Goal: Task Accomplishment & Management: Complete application form

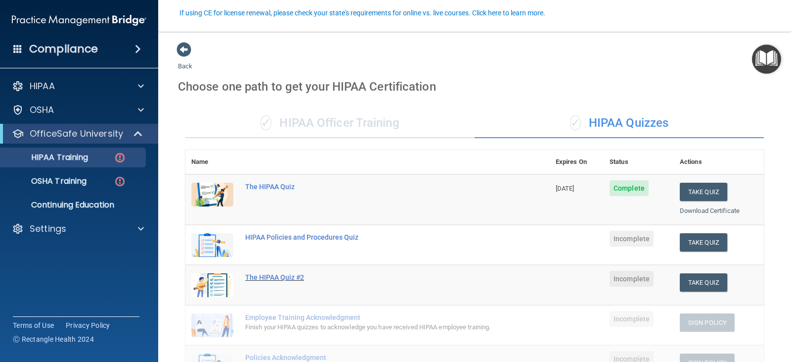
scroll to position [88, 0]
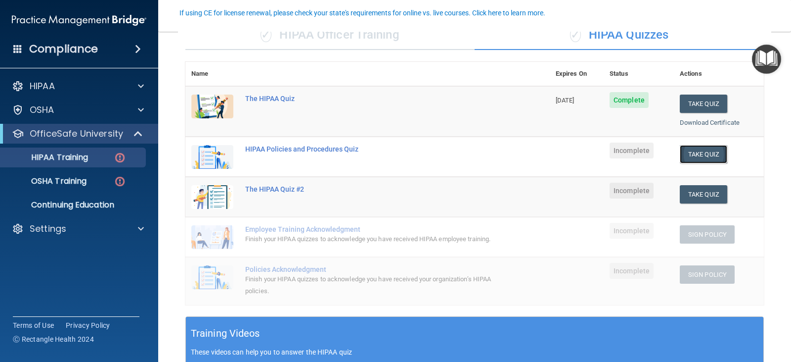
click at [704, 152] on button "Take Quiz" at bounding box center [703, 154] width 47 height 18
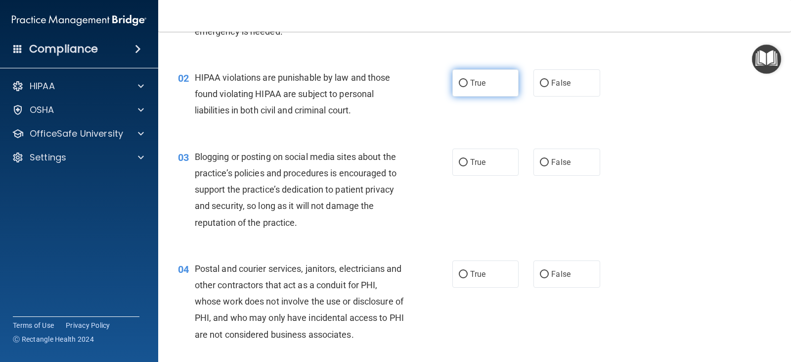
click at [492, 77] on label "True" at bounding box center [486, 82] width 66 height 27
click at [468, 80] on input "True" at bounding box center [463, 83] width 9 height 7
radio input "true"
click at [521, 160] on div "True False" at bounding box center [533, 161] width 160 height 27
click at [527, 163] on div "True False" at bounding box center [533, 161] width 160 height 27
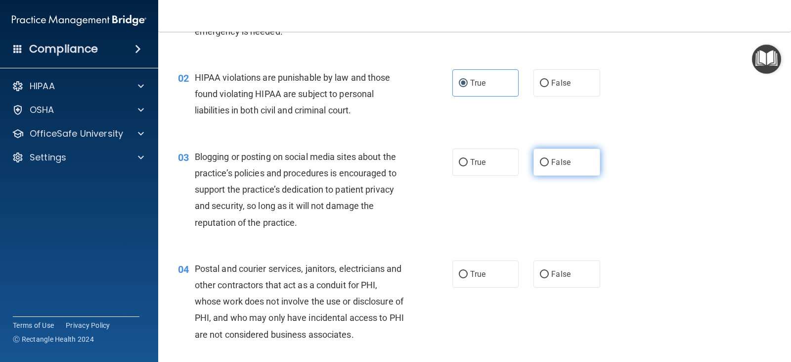
click at [534, 167] on label "False" at bounding box center [567, 161] width 66 height 27
click at [540, 166] on input "False" at bounding box center [544, 162] width 9 height 7
radio input "true"
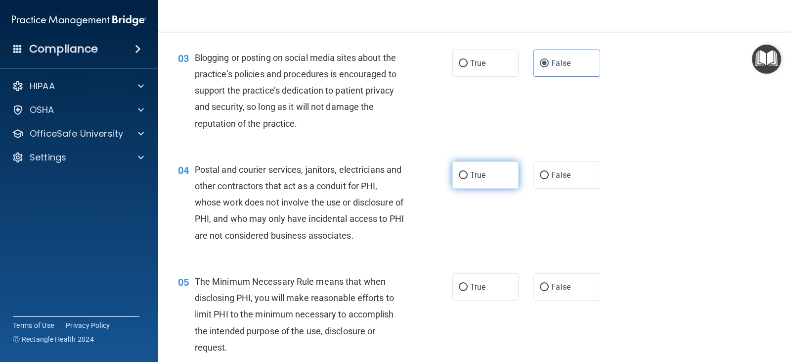
click at [454, 180] on label "True" at bounding box center [486, 174] width 66 height 27
click at [459, 179] on input "True" at bounding box center [463, 175] width 9 height 7
radio input "true"
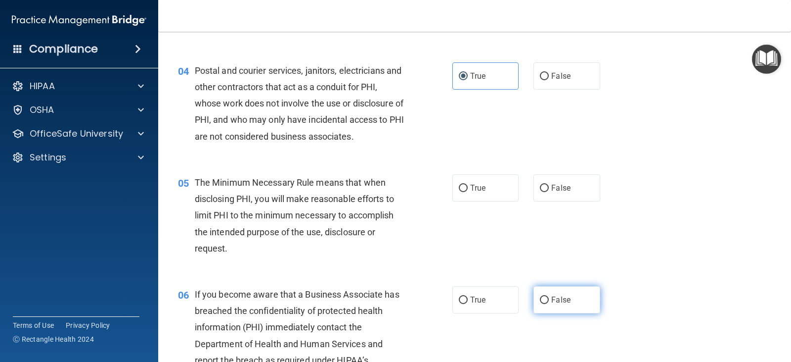
scroll to position [335, 0]
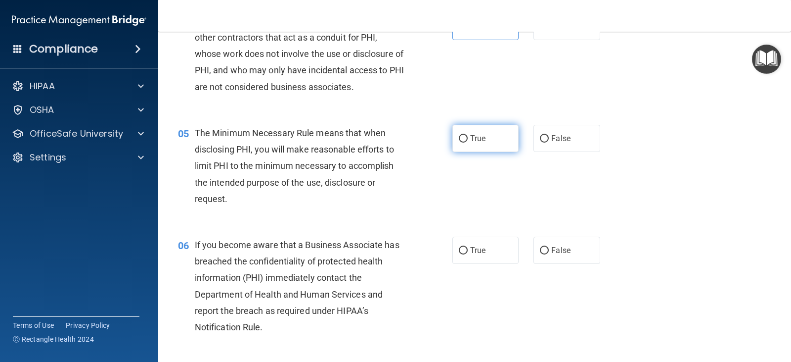
click at [470, 136] on span "True" at bounding box center [477, 138] width 15 height 9
click at [468, 136] on input "True" at bounding box center [463, 138] width 9 height 7
radio input "true"
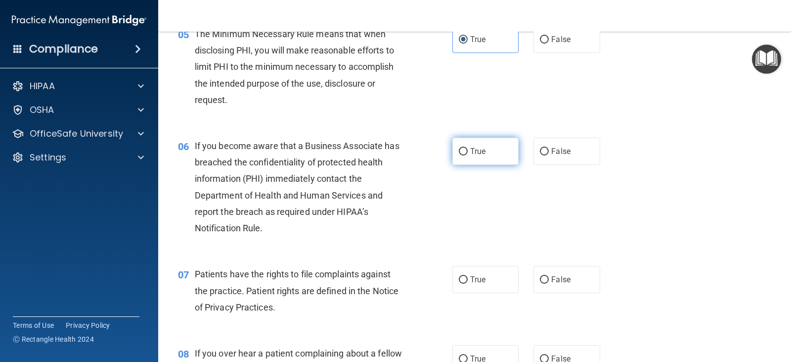
click at [465, 151] on label "True" at bounding box center [486, 150] width 66 height 27
click at [465, 151] on input "True" at bounding box center [463, 151] width 9 height 7
radio input "true"
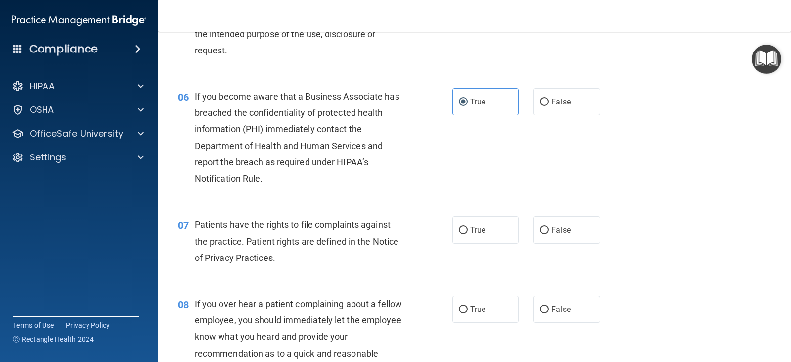
scroll to position [533, 0]
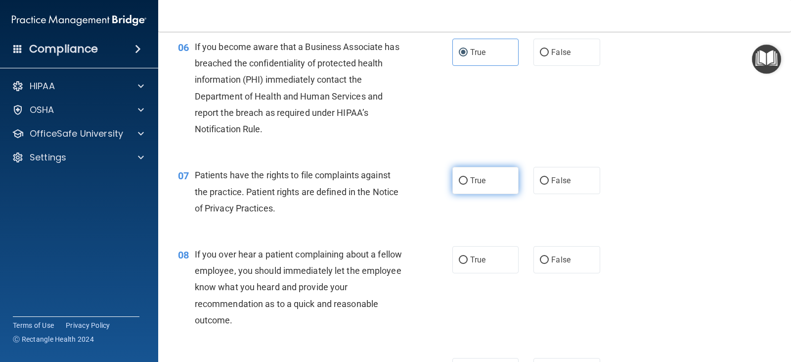
click at [456, 192] on label "True" at bounding box center [486, 180] width 66 height 27
click at [459, 184] on input "True" at bounding box center [463, 180] width 9 height 7
radio input "true"
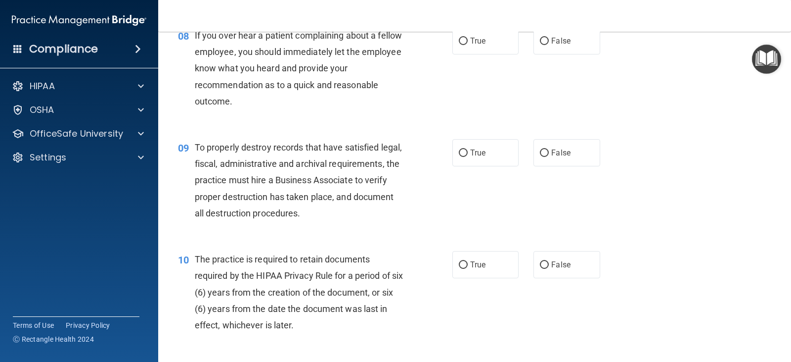
scroll to position [653, 0]
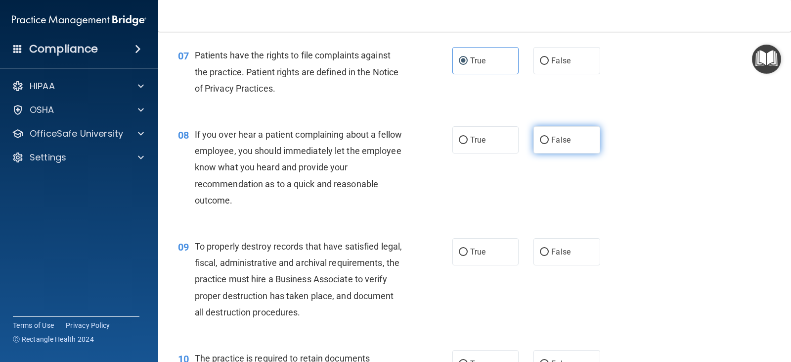
click at [577, 149] on label "False" at bounding box center [567, 139] width 66 height 27
click at [549, 144] on input "False" at bounding box center [544, 139] width 9 height 7
radio input "true"
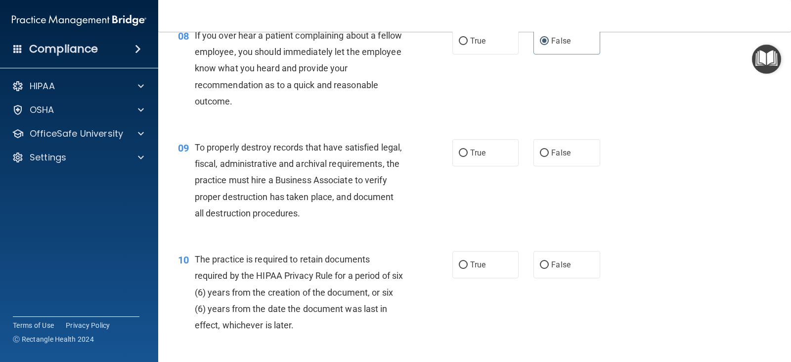
scroll to position [801, 0]
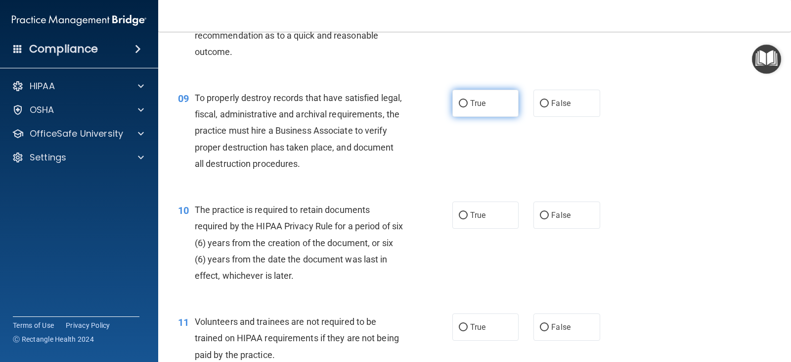
click at [472, 112] on label "True" at bounding box center [486, 103] width 66 height 27
click at [468, 107] on input "True" at bounding box center [463, 103] width 9 height 7
radio input "true"
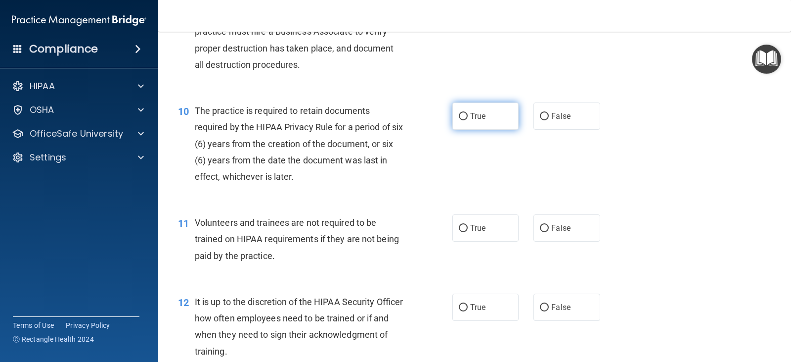
click at [471, 115] on span "True" at bounding box center [477, 115] width 15 height 9
click at [468, 115] on input "True" at bounding box center [463, 116] width 9 height 7
radio input "true"
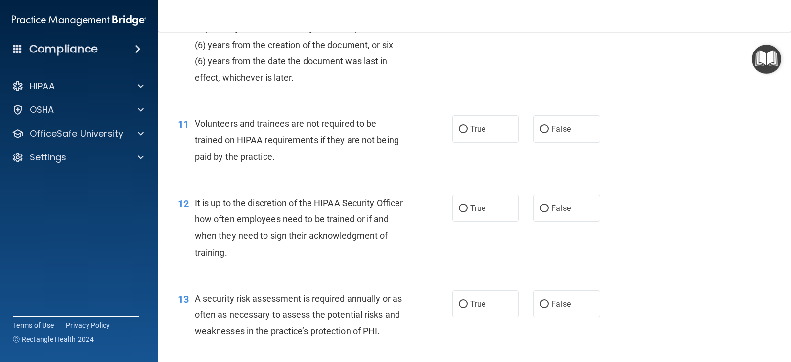
scroll to position [1048, 0]
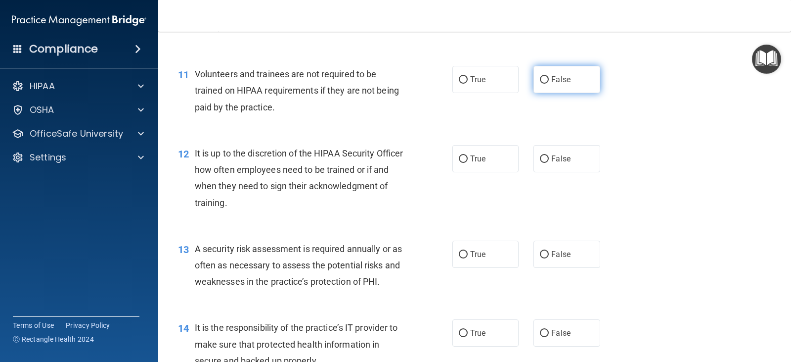
click at [579, 93] on label "False" at bounding box center [567, 79] width 66 height 27
click at [549, 84] on input "False" at bounding box center [544, 79] width 9 height 7
radio input "true"
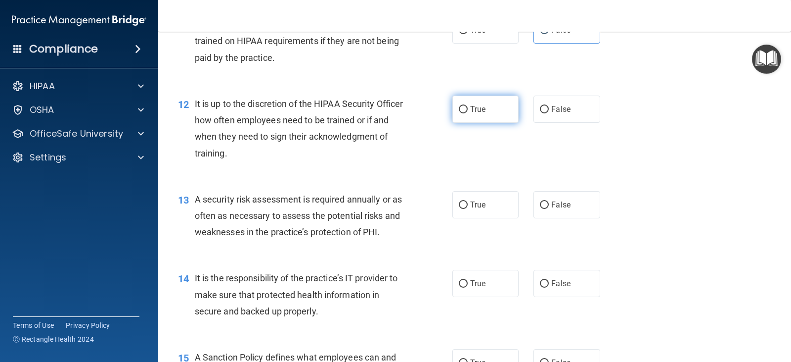
click at [505, 119] on label "True" at bounding box center [486, 108] width 66 height 27
click at [468, 113] on input "True" at bounding box center [463, 109] width 9 height 7
radio input "true"
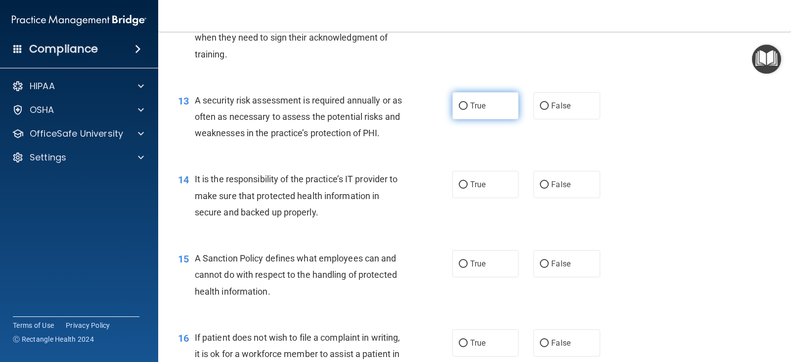
click at [499, 111] on label "True" at bounding box center [486, 105] width 66 height 27
click at [468, 110] on input "True" at bounding box center [463, 105] width 9 height 7
radio input "true"
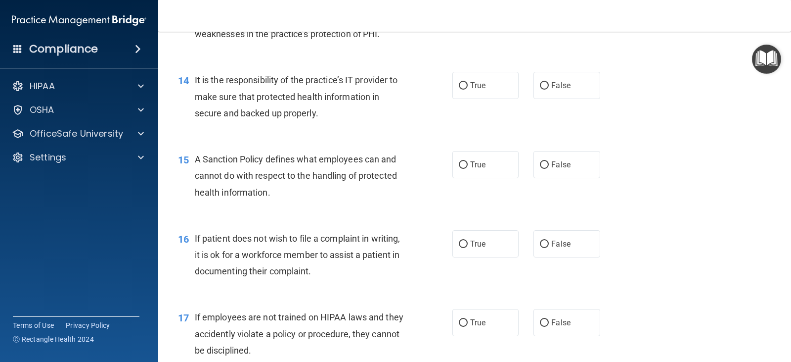
scroll to position [1246, 0]
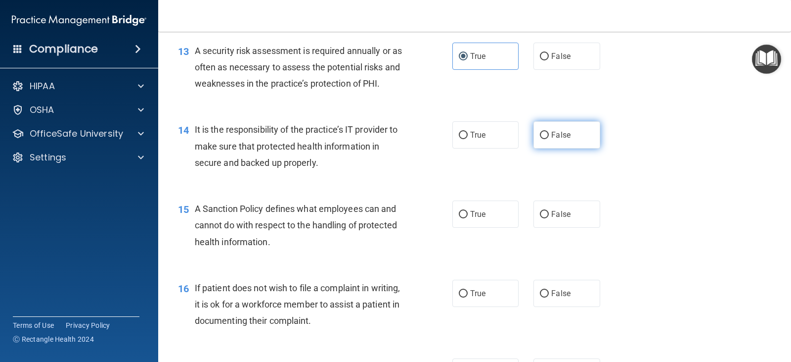
click at [563, 134] on span "False" at bounding box center [560, 134] width 19 height 9
click at [549, 134] on input "False" at bounding box center [544, 135] width 9 height 7
radio input "true"
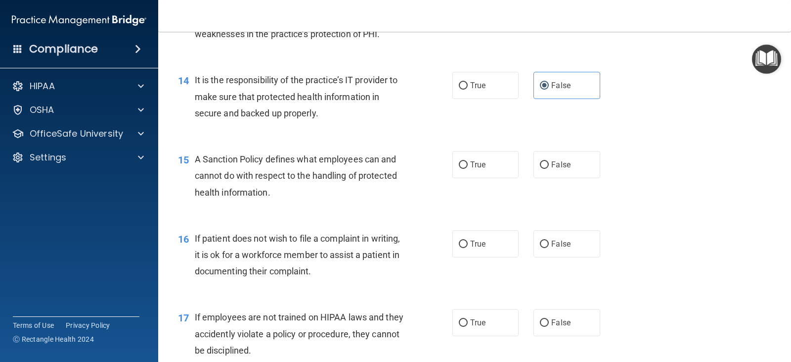
scroll to position [1345, 0]
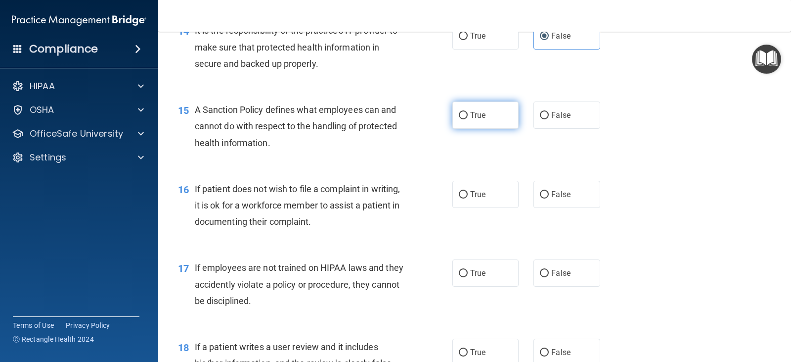
click at [470, 123] on label "True" at bounding box center [486, 114] width 66 height 27
click at [468, 119] on input "True" at bounding box center [463, 115] width 9 height 7
radio input "true"
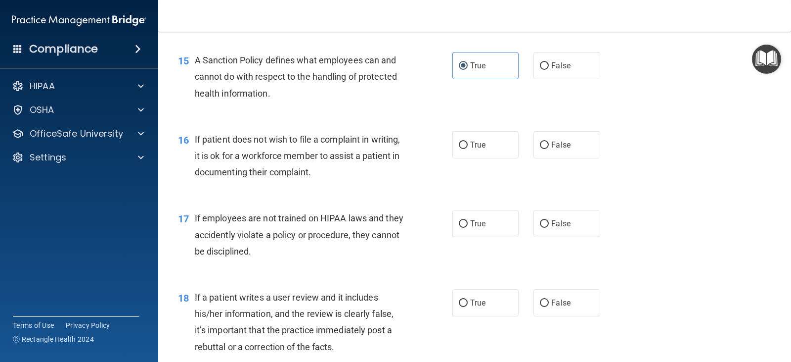
scroll to position [1444, 0]
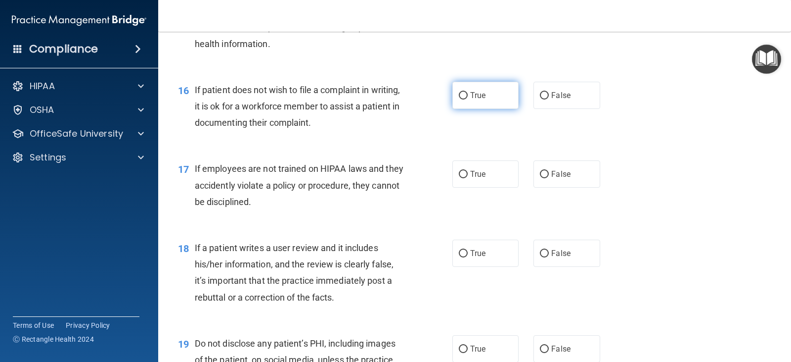
click at [453, 90] on label "True" at bounding box center [486, 95] width 66 height 27
click at [459, 92] on input "True" at bounding box center [463, 95] width 9 height 7
radio input "true"
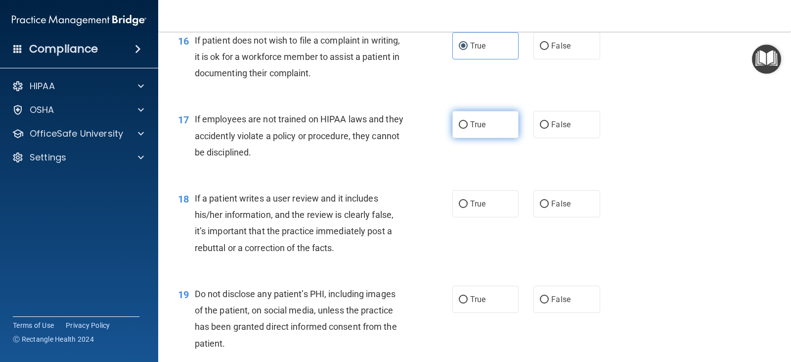
scroll to position [1543, 0]
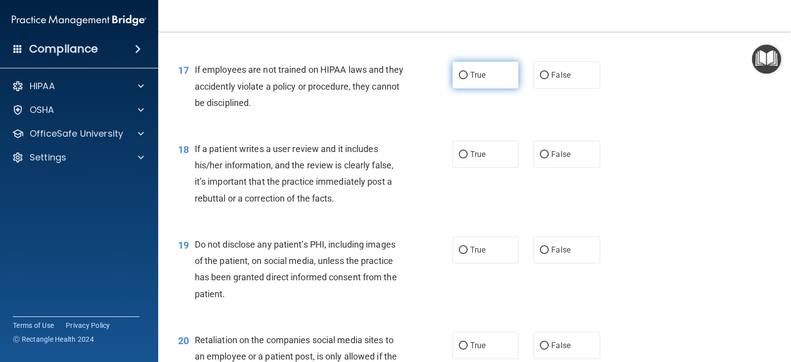
click at [493, 87] on label "True" at bounding box center [486, 74] width 66 height 27
click at [468, 79] on input "True" at bounding box center [463, 75] width 9 height 7
radio input "true"
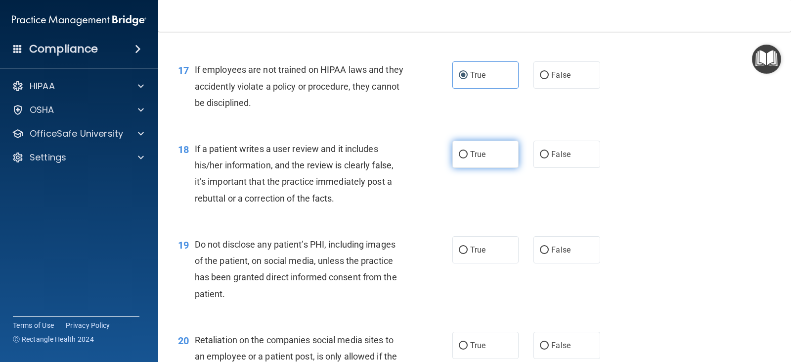
click at [481, 156] on span "True" at bounding box center [477, 153] width 15 height 9
click at [468, 156] on input "True" at bounding box center [463, 154] width 9 height 7
radio input "true"
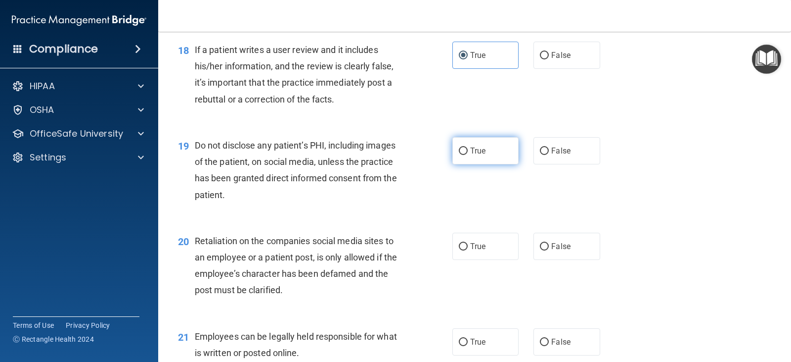
click at [459, 152] on input "True" at bounding box center [463, 150] width 9 height 7
radio input "true"
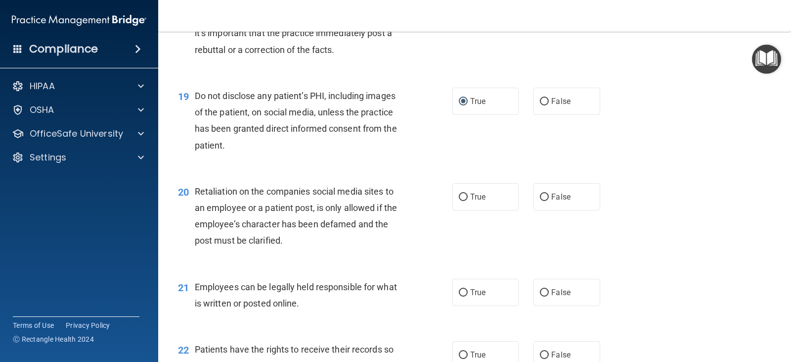
scroll to position [1741, 0]
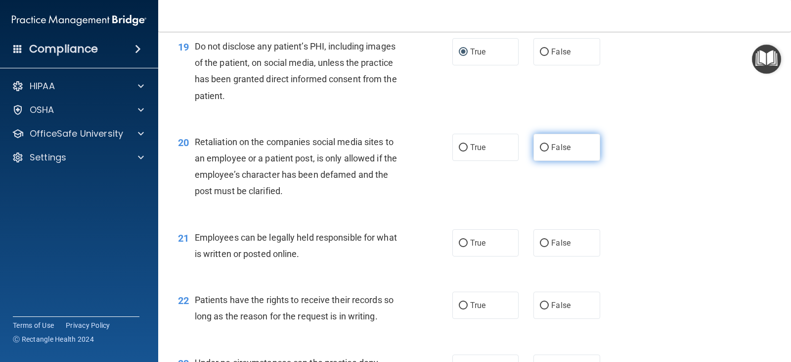
click at [565, 151] on span "False" at bounding box center [560, 146] width 19 height 9
click at [549, 151] on input "False" at bounding box center [544, 147] width 9 height 7
radio input "true"
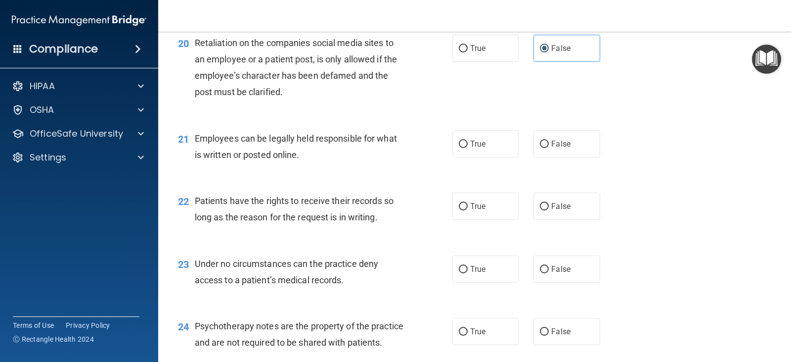
scroll to position [1889, 0]
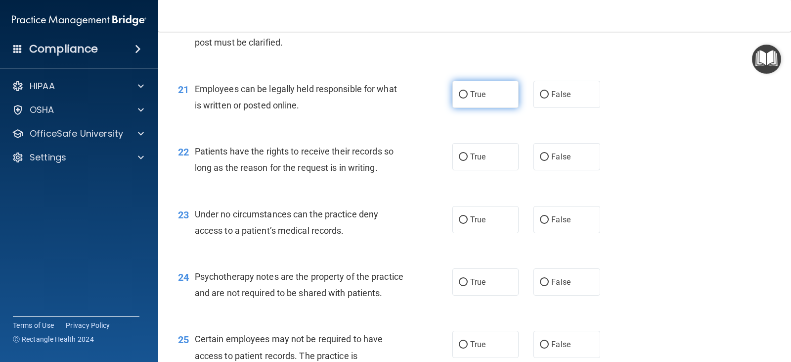
click at [485, 94] on label "True" at bounding box center [486, 94] width 66 height 27
click at [468, 94] on input "True" at bounding box center [463, 94] width 9 height 7
radio input "true"
click at [485, 94] on label "True" at bounding box center [486, 94] width 66 height 27
click at [468, 94] on input "True" at bounding box center [463, 94] width 9 height 7
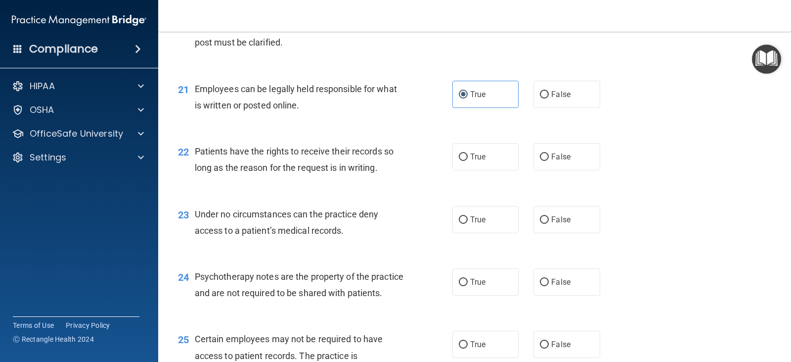
scroll to position [1988, 0]
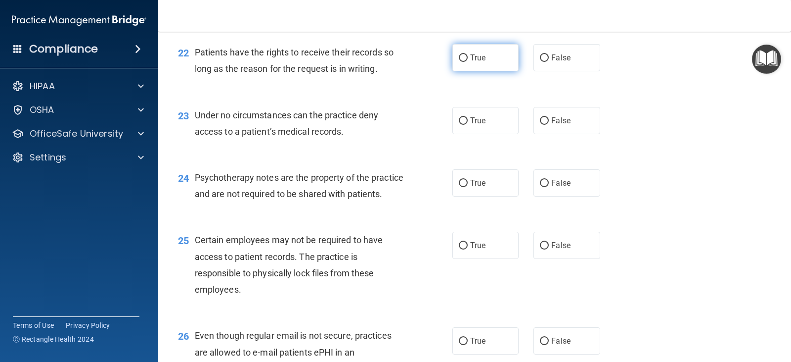
click at [462, 64] on label "True" at bounding box center [486, 57] width 66 height 27
click at [462, 62] on input "True" at bounding box center [463, 57] width 9 height 7
radio input "true"
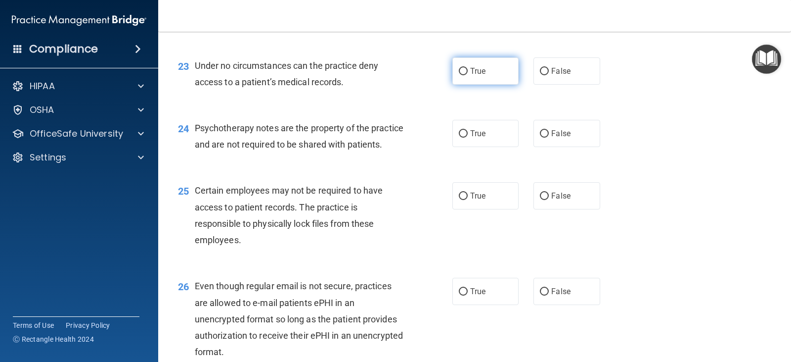
click at [481, 75] on span "True" at bounding box center [477, 70] width 15 height 9
click at [468, 75] on input "True" at bounding box center [463, 71] width 9 height 7
radio input "true"
click at [474, 133] on span "True" at bounding box center [477, 133] width 15 height 9
click at [468, 133] on input "True" at bounding box center [463, 133] width 9 height 7
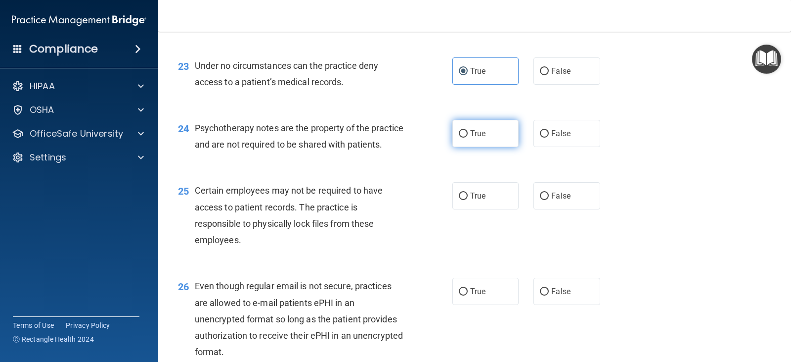
radio input "true"
click at [541, 137] on label "False" at bounding box center [567, 133] width 66 height 27
click at [541, 137] on input "False" at bounding box center [544, 133] width 9 height 7
radio input "true"
radio input "false"
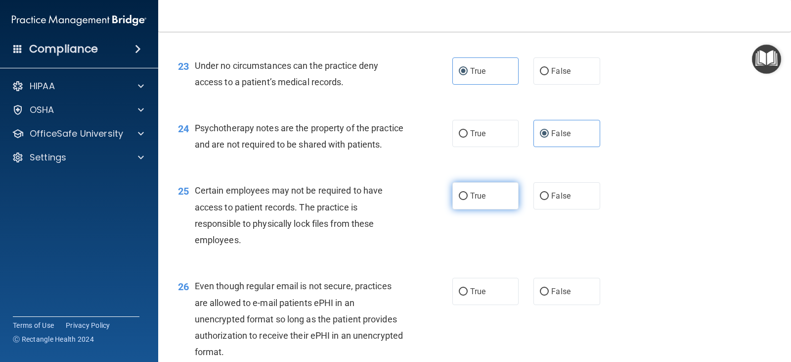
click at [459, 200] on input "True" at bounding box center [463, 195] width 9 height 7
radio input "true"
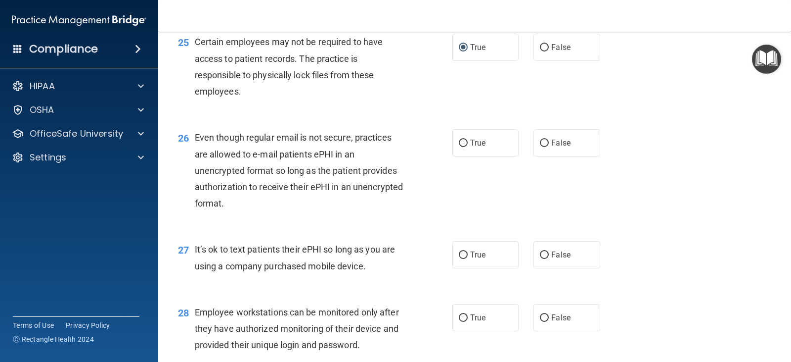
scroll to position [2235, 0]
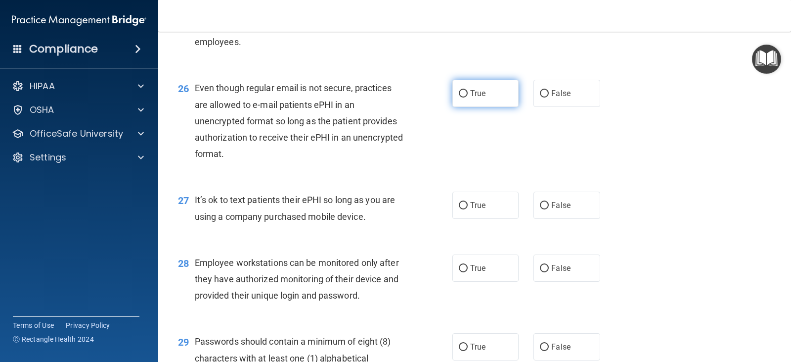
click at [459, 97] on input "True" at bounding box center [463, 93] width 9 height 7
radio input "true"
click at [544, 97] on input "False" at bounding box center [544, 93] width 9 height 7
radio input "true"
radio input "false"
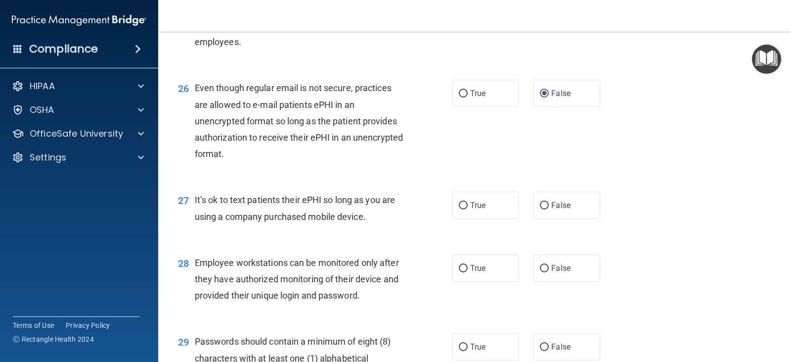
scroll to position [2285, 0]
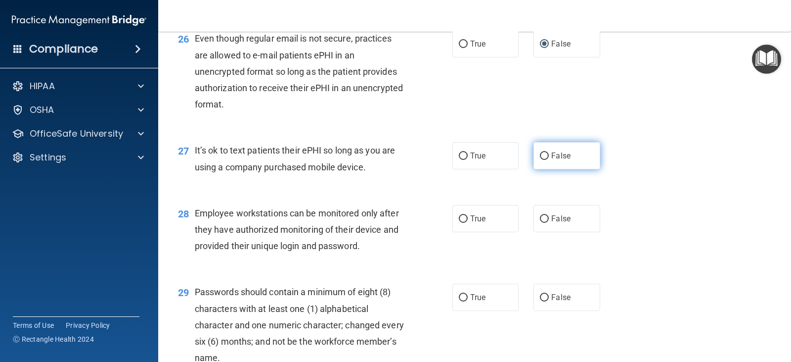
click at [536, 169] on label "False" at bounding box center [567, 155] width 66 height 27
click at [540, 160] on input "False" at bounding box center [544, 155] width 9 height 7
radio input "true"
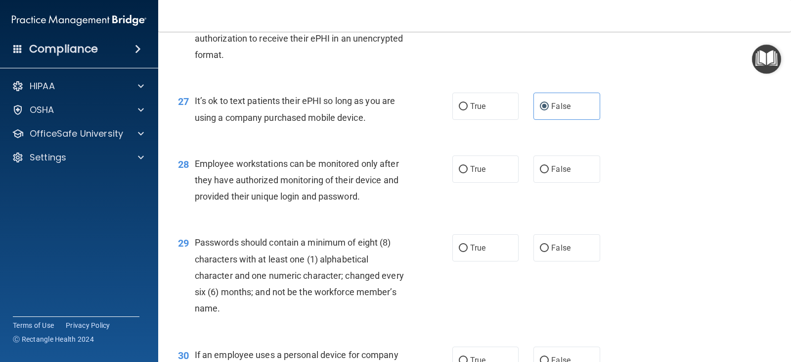
scroll to position [2384, 0]
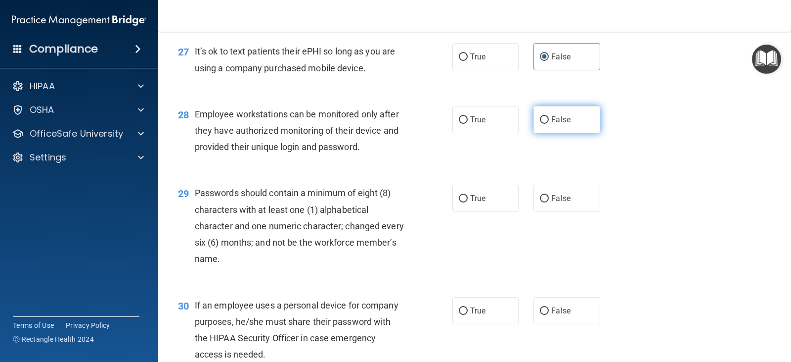
click at [557, 133] on label "False" at bounding box center [567, 119] width 66 height 27
click at [549, 124] on input "False" at bounding box center [544, 119] width 9 height 7
radio input "true"
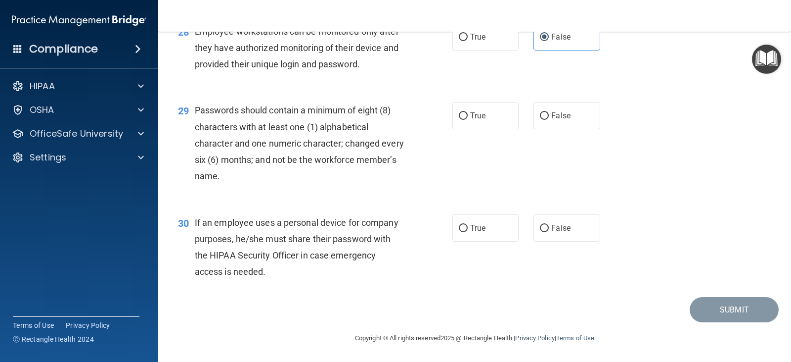
scroll to position [2433, 0]
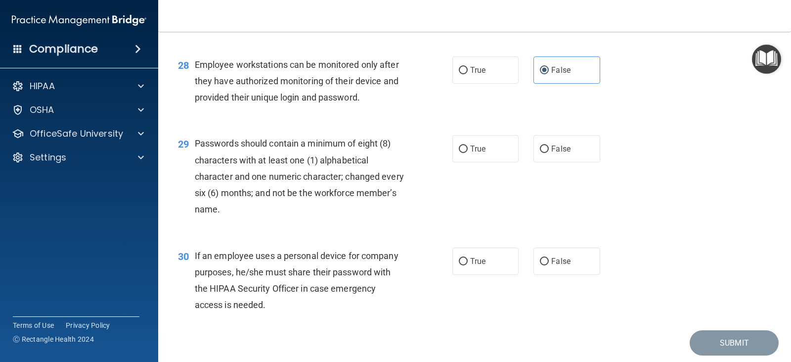
click at [492, 149] on div "29 Passwords should contain a minimum of eight (8) characters with at least one…" at bounding box center [475, 179] width 608 height 112
click at [504, 162] on label "True" at bounding box center [486, 148] width 66 height 27
click at [468, 153] on input "True" at bounding box center [463, 148] width 9 height 7
radio input "true"
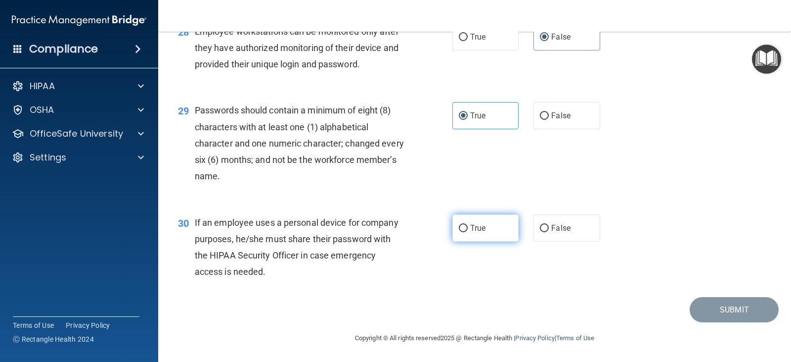
click at [472, 229] on span "True" at bounding box center [477, 227] width 15 height 9
click at [468, 229] on input "True" at bounding box center [463, 228] width 9 height 7
radio input "true"
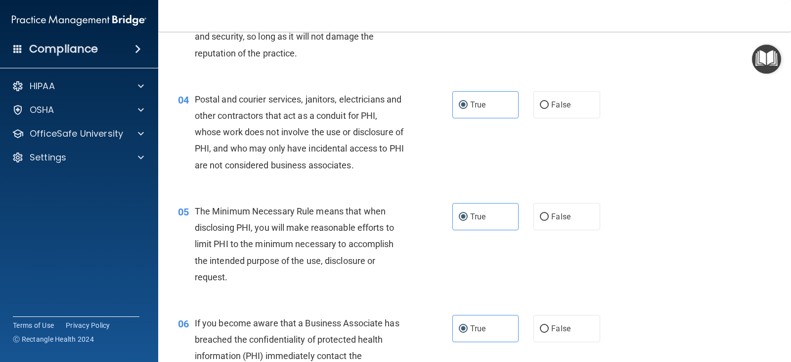
scroll to position [0, 0]
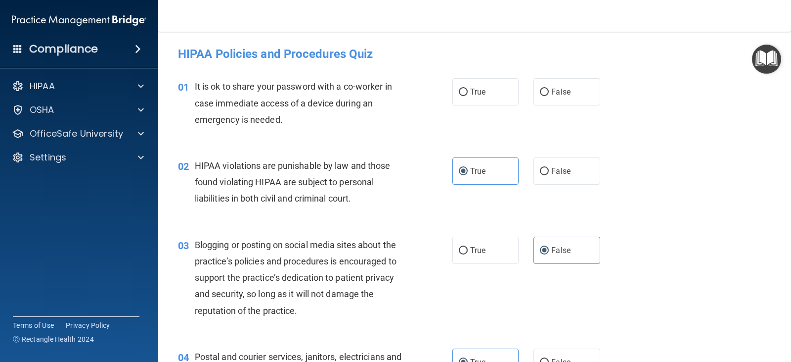
click at [518, 95] on div "True False" at bounding box center [533, 91] width 160 height 27
click at [542, 94] on input "False" at bounding box center [544, 92] width 9 height 7
radio input "true"
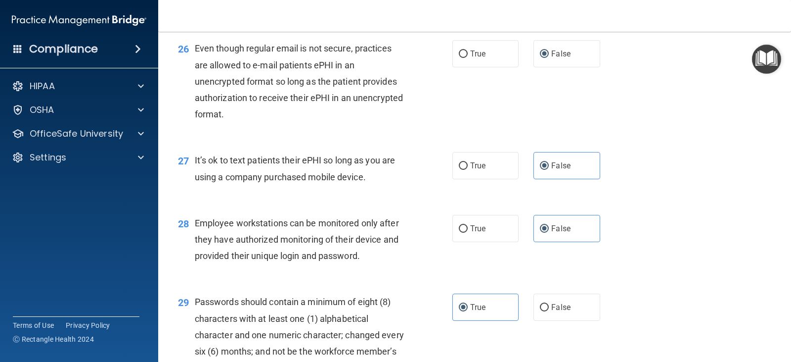
scroll to position [2483, 0]
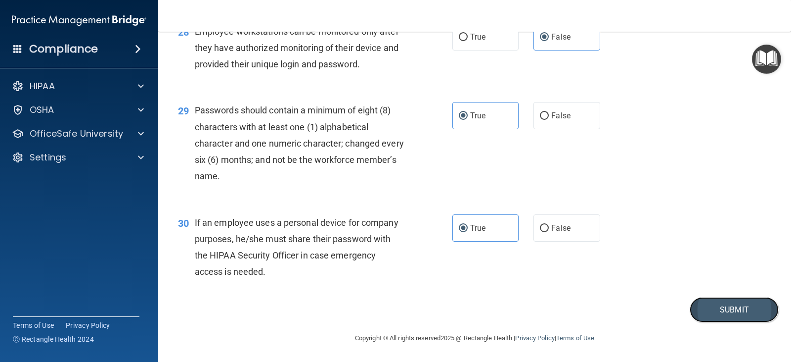
click at [743, 318] on button "Submit" at bounding box center [734, 309] width 89 height 25
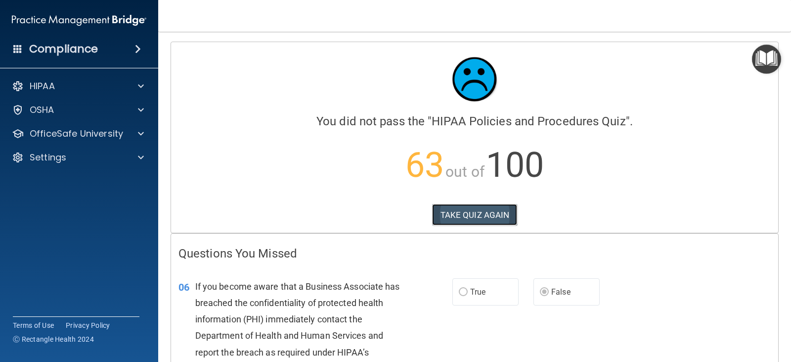
click at [476, 205] on button "TAKE QUIZ AGAIN" at bounding box center [475, 215] width 86 height 22
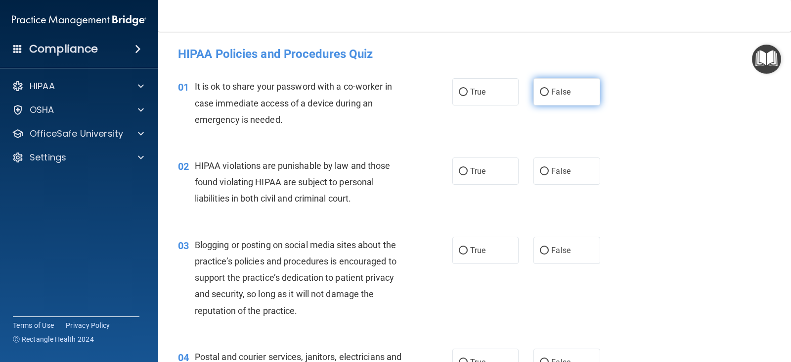
click at [540, 90] on input "False" at bounding box center [544, 92] width 9 height 7
radio input "true"
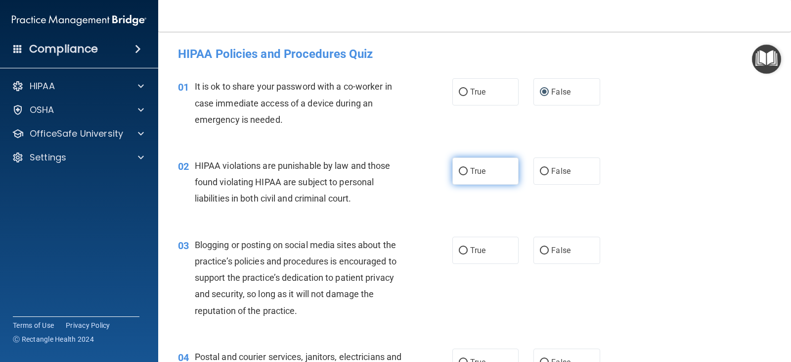
click at [480, 174] on span "True" at bounding box center [477, 170] width 15 height 9
click at [468, 174] on input "True" at bounding box center [463, 171] width 9 height 7
radio input "true"
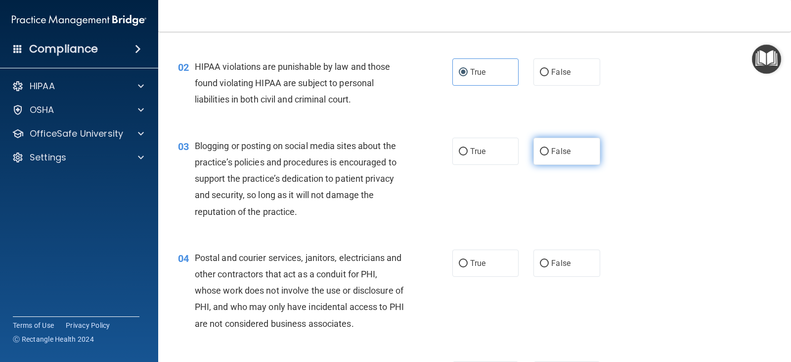
click at [545, 152] on label "False" at bounding box center [567, 150] width 66 height 27
click at [545, 152] on input "False" at bounding box center [544, 151] width 9 height 7
radio input "true"
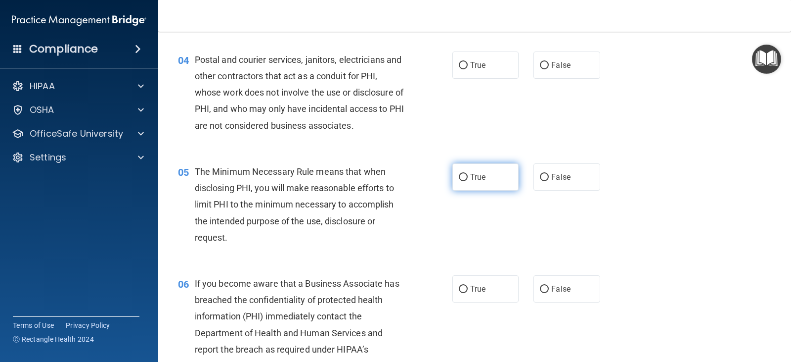
scroll to position [346, 0]
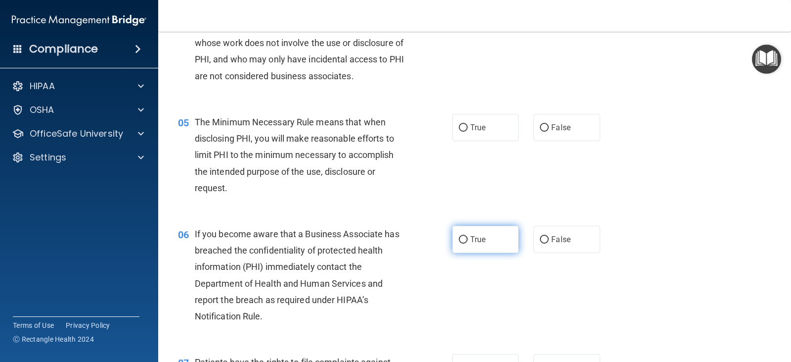
click at [493, 230] on label "True" at bounding box center [486, 239] width 66 height 27
click at [468, 236] on input "True" at bounding box center [463, 239] width 9 height 7
radio input "true"
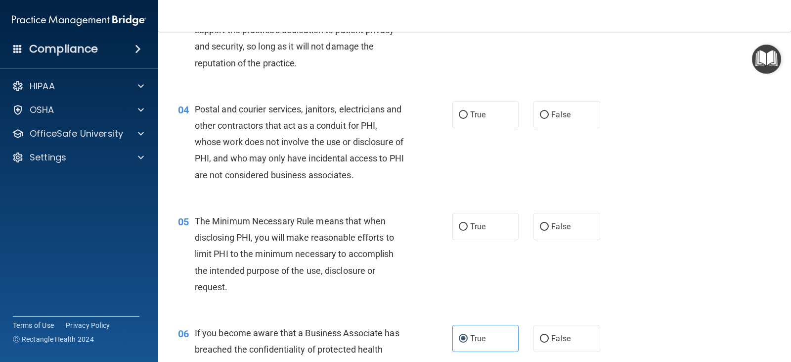
scroll to position [198, 0]
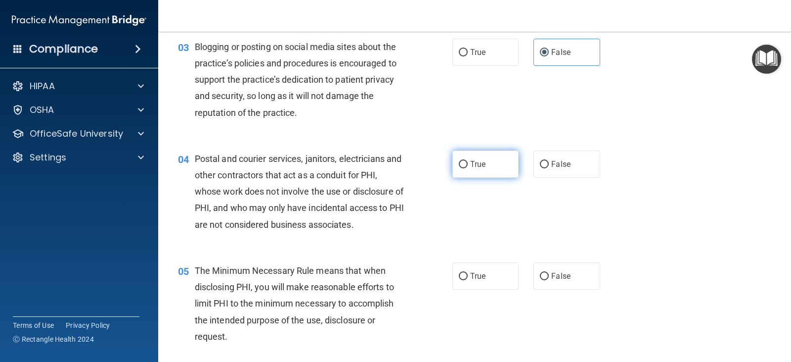
click at [503, 158] on label "True" at bounding box center [486, 163] width 66 height 27
click at [468, 161] on input "True" at bounding box center [463, 164] width 9 height 7
radio input "true"
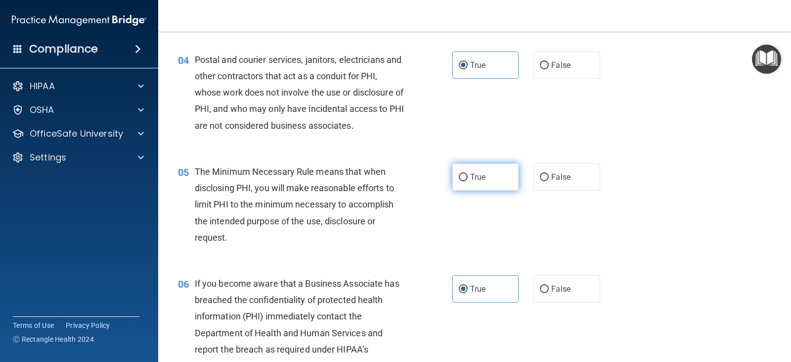
click at [486, 178] on label "True" at bounding box center [486, 176] width 66 height 27
click at [468, 178] on input "True" at bounding box center [463, 177] width 9 height 7
radio input "true"
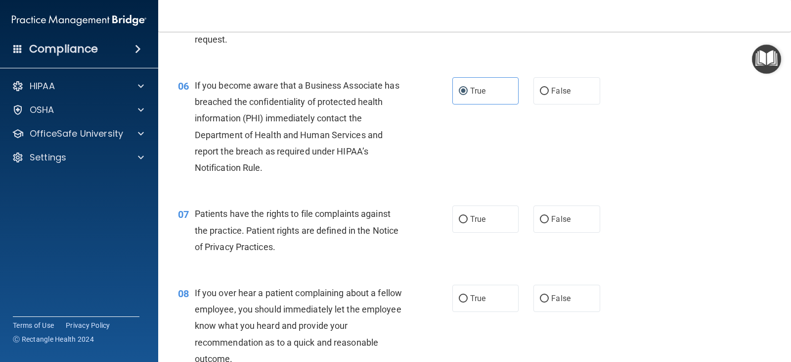
scroll to position [544, 0]
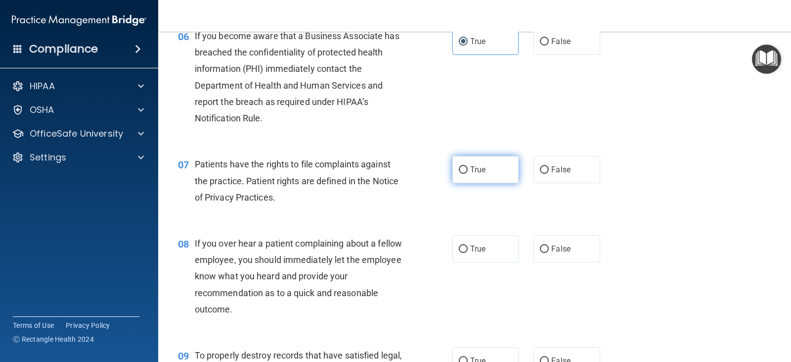
click at [472, 169] on span "True" at bounding box center [477, 169] width 15 height 9
click at [468, 169] on input "True" at bounding box center [463, 169] width 9 height 7
radio input "true"
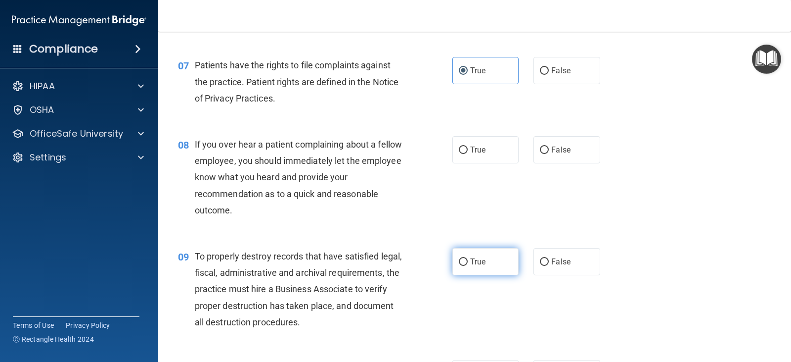
scroll to position [692, 0]
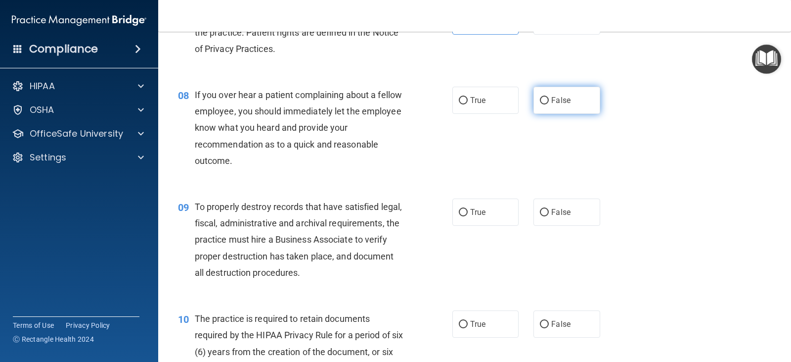
click at [579, 108] on label "False" at bounding box center [567, 100] width 66 height 27
click at [549, 104] on input "False" at bounding box center [544, 100] width 9 height 7
radio input "true"
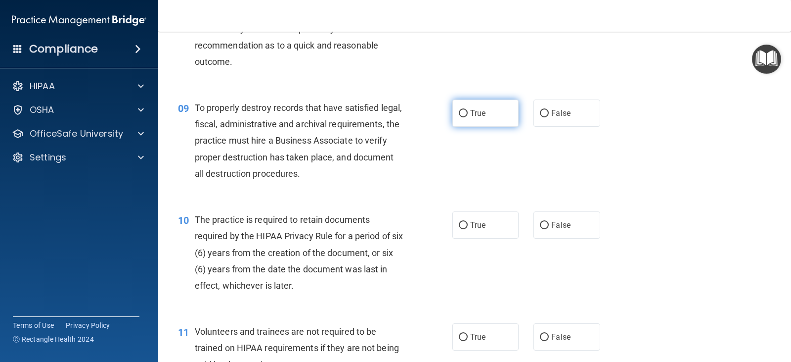
click at [459, 114] on input "True" at bounding box center [463, 113] width 9 height 7
radio input "true"
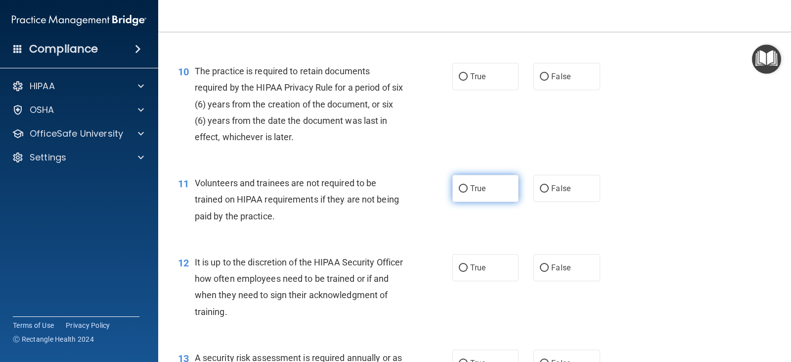
scroll to position [989, 0]
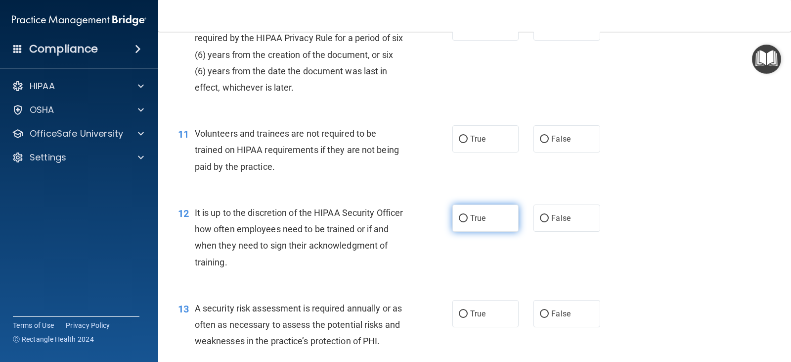
click at [464, 218] on label "True" at bounding box center [486, 217] width 66 height 27
click at [464, 218] on input "True" at bounding box center [463, 218] width 9 height 7
radio input "true"
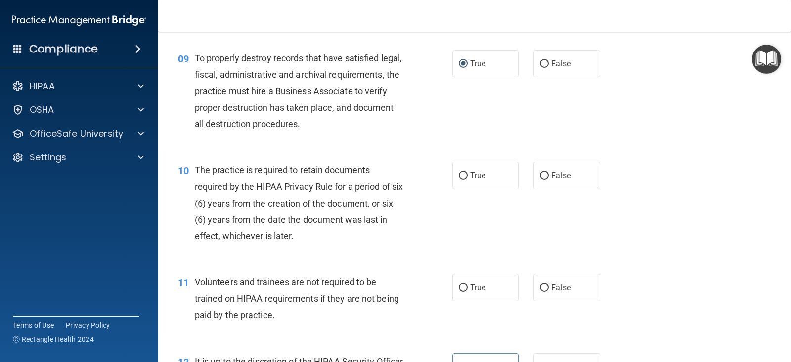
scroll to position [890, 0]
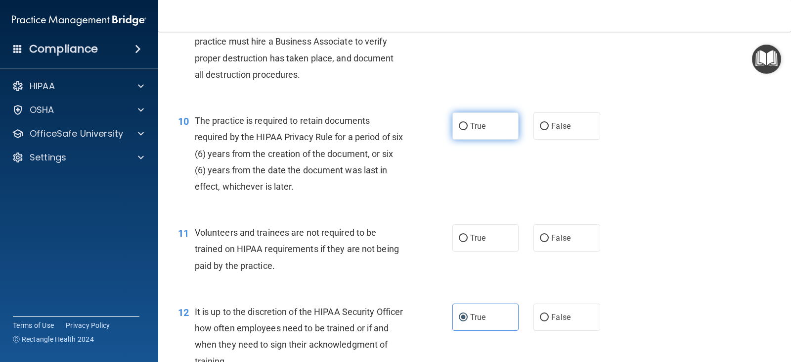
click at [465, 128] on label "True" at bounding box center [486, 125] width 66 height 27
click at [465, 128] on input "True" at bounding box center [463, 126] width 9 height 7
radio input "true"
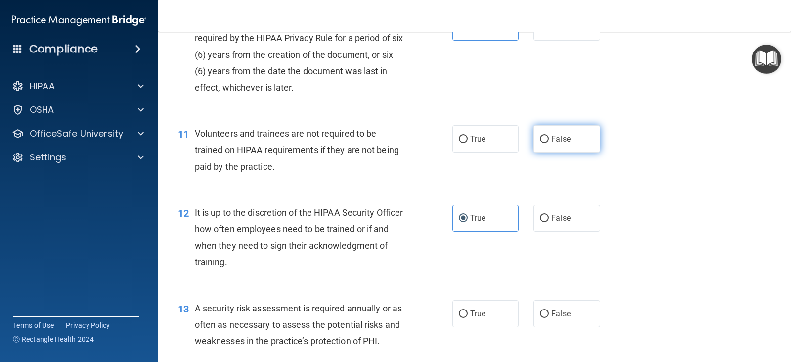
click at [550, 150] on label "False" at bounding box center [567, 138] width 66 height 27
click at [549, 143] on input "False" at bounding box center [544, 139] width 9 height 7
radio input "true"
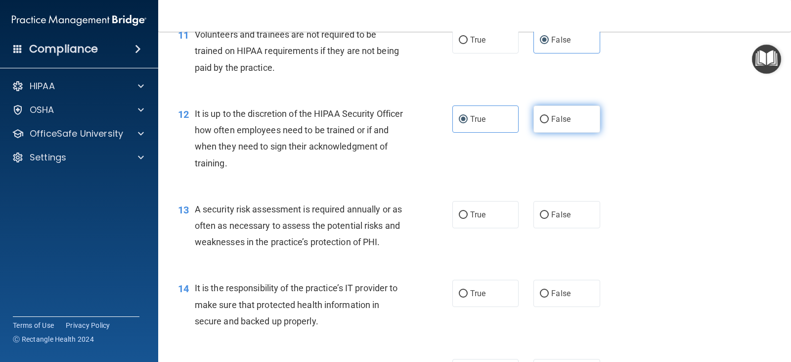
scroll to position [1137, 0]
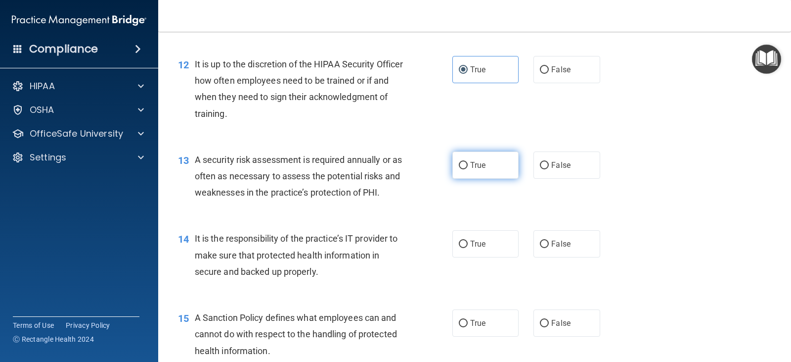
click at [476, 178] on label "True" at bounding box center [486, 164] width 66 height 27
click at [468, 169] on input "True" at bounding box center [463, 165] width 9 height 7
radio input "true"
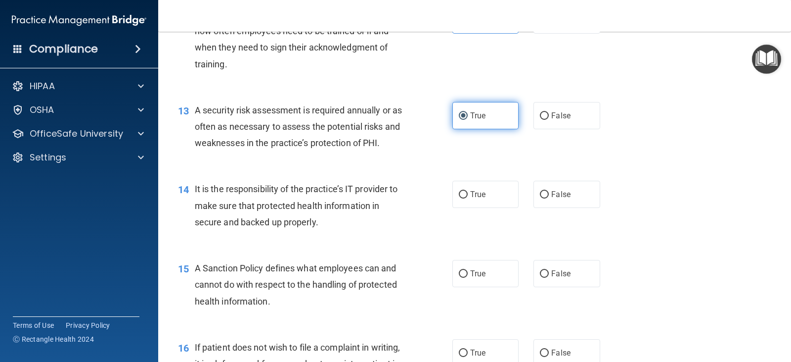
scroll to position [1236, 0]
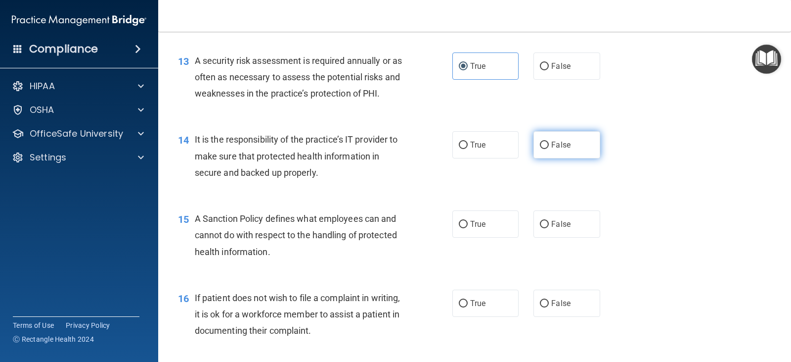
click at [534, 155] on label "False" at bounding box center [567, 144] width 66 height 27
click at [540, 149] on input "False" at bounding box center [544, 144] width 9 height 7
radio input "true"
click at [477, 215] on label "True" at bounding box center [486, 223] width 66 height 27
click at [468, 221] on input "True" at bounding box center [463, 224] width 9 height 7
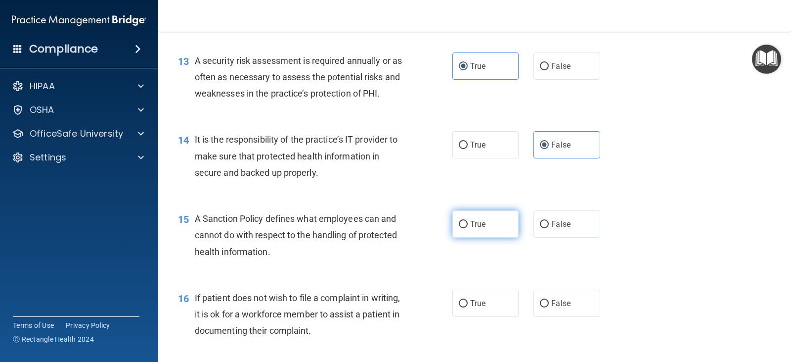
radio input "true"
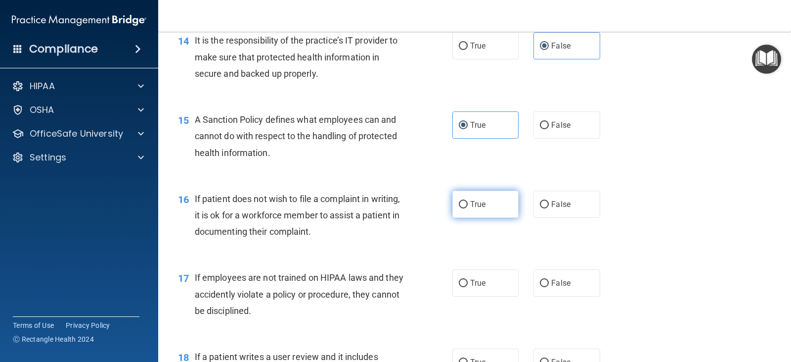
click at [460, 208] on input "True" at bounding box center [463, 204] width 9 height 7
radio input "true"
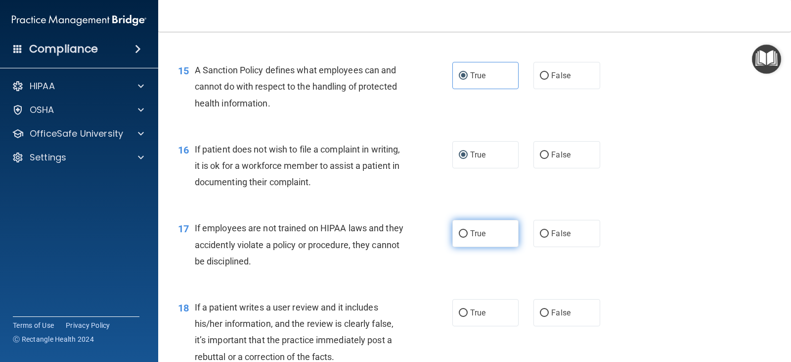
click at [462, 233] on input "True" at bounding box center [463, 233] width 9 height 7
radio input "true"
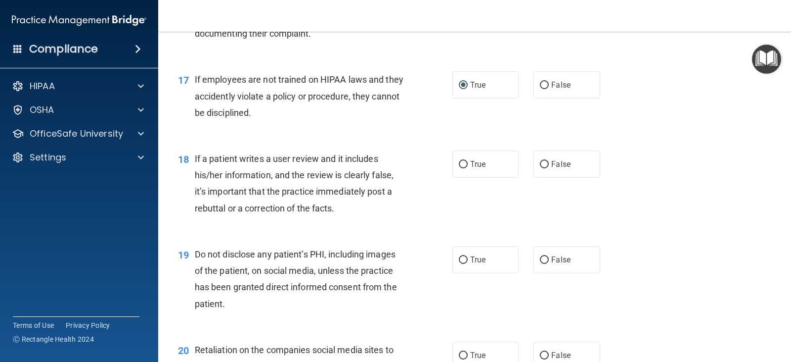
scroll to position [1583, 0]
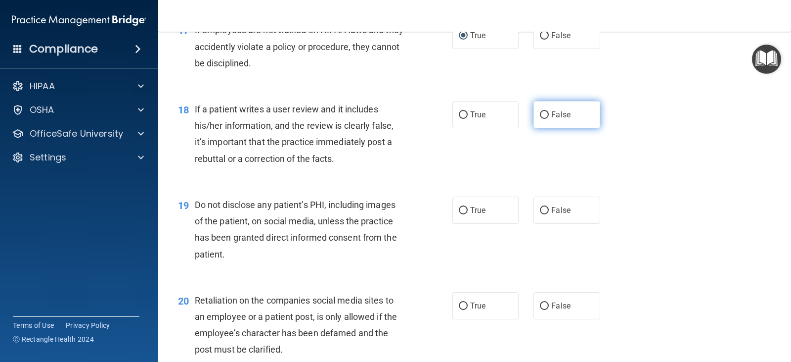
click at [553, 114] on span "False" at bounding box center [560, 114] width 19 height 9
click at [549, 114] on input "False" at bounding box center [544, 114] width 9 height 7
radio input "true"
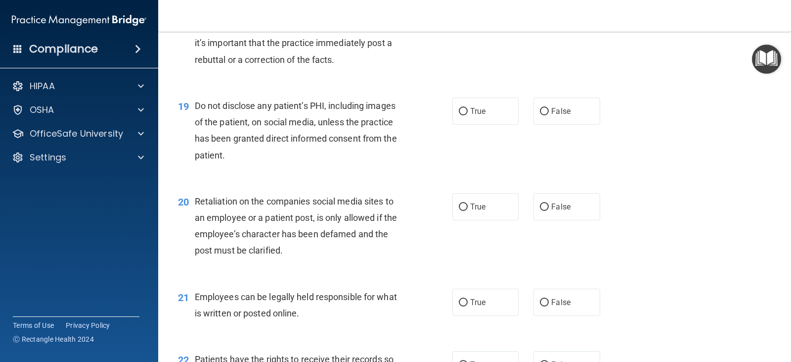
scroll to position [1731, 0]
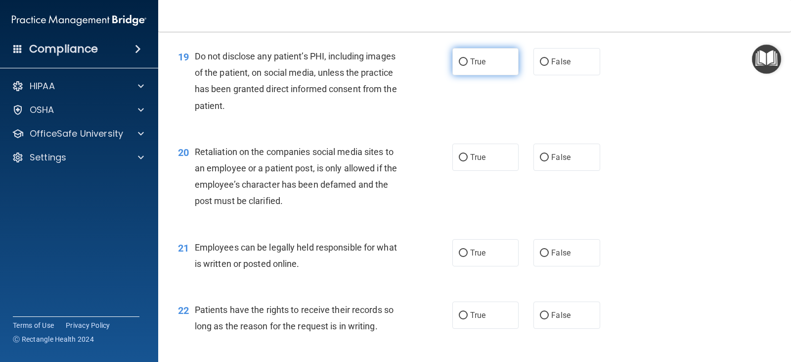
click at [491, 59] on label "True" at bounding box center [486, 61] width 66 height 27
click at [468, 59] on input "True" at bounding box center [463, 61] width 9 height 7
radio input "true"
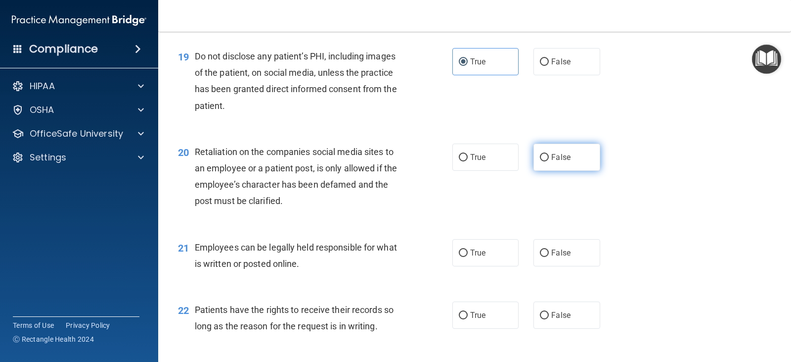
click at [575, 165] on label "False" at bounding box center [567, 156] width 66 height 27
click at [549, 161] on input "False" at bounding box center [544, 157] width 9 height 7
radio input "true"
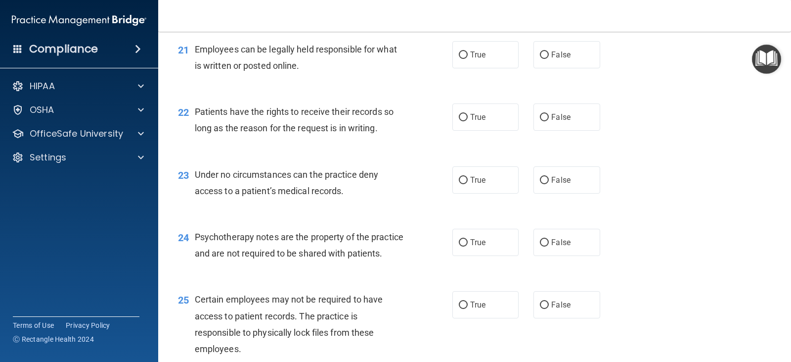
scroll to position [1879, 0]
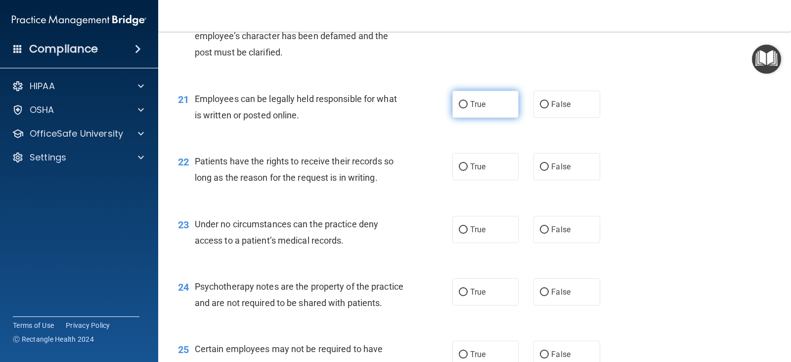
click at [499, 107] on label "True" at bounding box center [486, 104] width 66 height 27
click at [468, 107] on input "True" at bounding box center [463, 104] width 9 height 7
radio input "true"
click at [544, 176] on label "False" at bounding box center [567, 166] width 66 height 27
click at [544, 171] on input "False" at bounding box center [544, 166] width 9 height 7
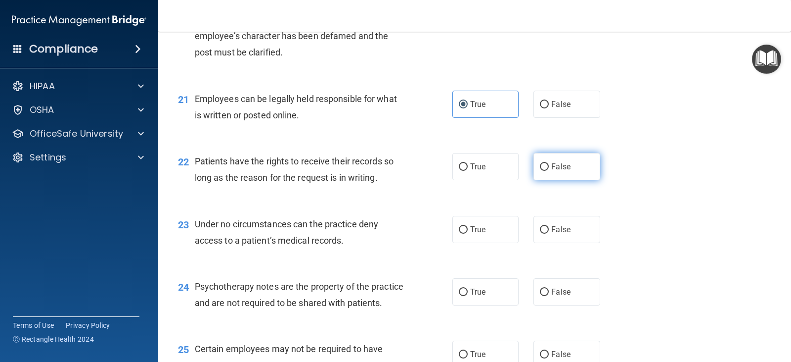
radio input "true"
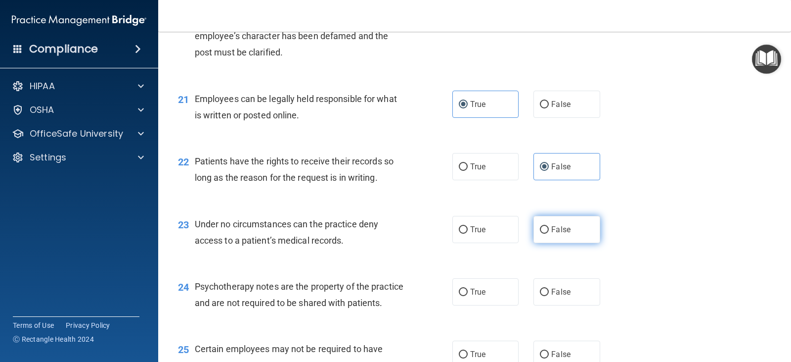
click at [556, 241] on label "False" at bounding box center [567, 229] width 66 height 27
click at [549, 233] on input "False" at bounding box center [544, 229] width 9 height 7
radio input "true"
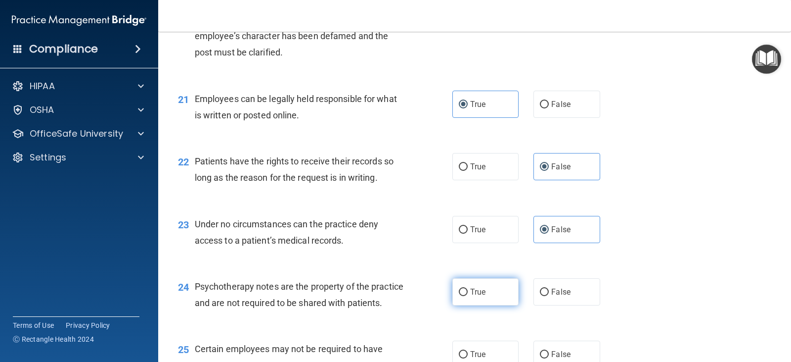
click at [482, 290] on span "True" at bounding box center [477, 291] width 15 height 9
click at [468, 290] on input "True" at bounding box center [463, 291] width 9 height 7
radio input "true"
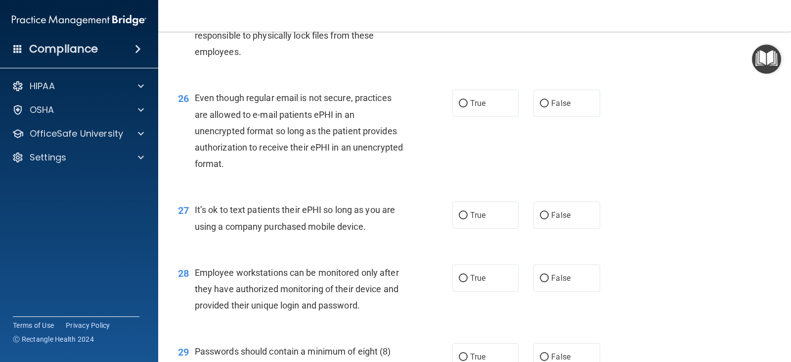
scroll to position [2176, 0]
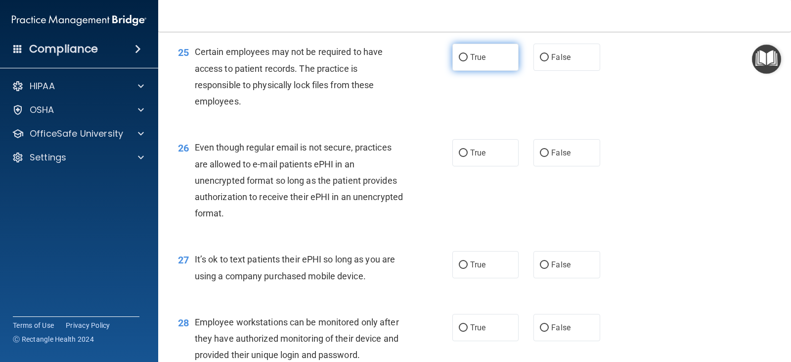
click at [464, 68] on label "True" at bounding box center [486, 57] width 66 height 27
click at [464, 61] on input "True" at bounding box center [463, 57] width 9 height 7
radio input "true"
click at [481, 164] on label "True" at bounding box center [486, 152] width 66 height 27
click at [468, 157] on input "True" at bounding box center [463, 152] width 9 height 7
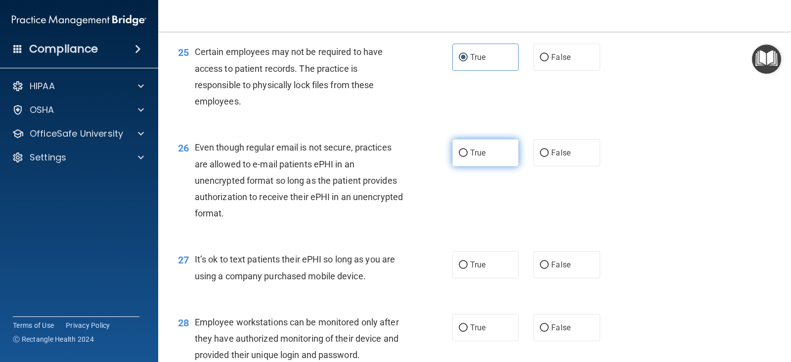
radio input "true"
click at [554, 278] on label "False" at bounding box center [567, 264] width 66 height 27
click at [549, 269] on input "False" at bounding box center [544, 264] width 9 height 7
radio input "true"
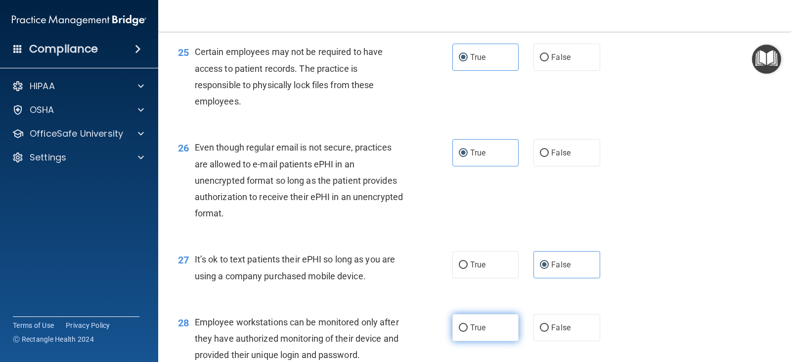
click at [472, 338] on label "True" at bounding box center [486, 327] width 66 height 27
click at [468, 331] on input "True" at bounding box center [463, 327] width 9 height 7
radio input "true"
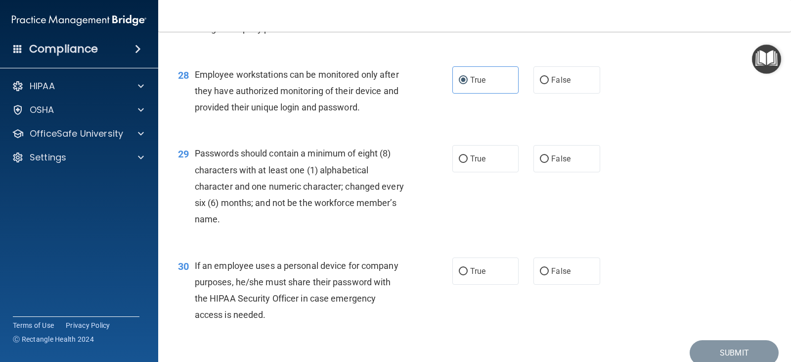
scroll to position [2473, 0]
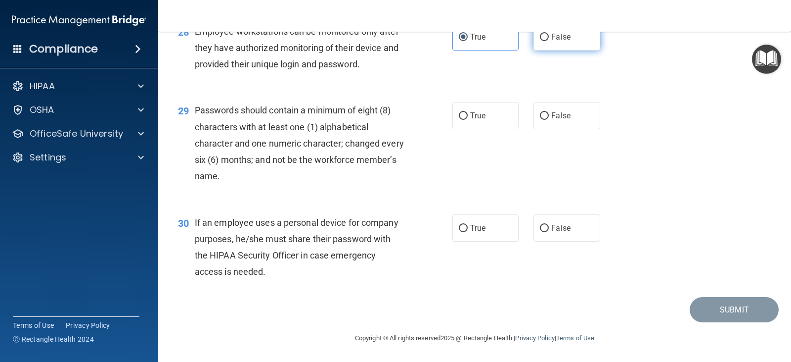
click at [557, 42] on span "False" at bounding box center [560, 36] width 19 height 9
click at [549, 41] on input "False" at bounding box center [544, 37] width 9 height 7
radio input "true"
radio input "false"
click at [478, 115] on label "True" at bounding box center [486, 115] width 66 height 27
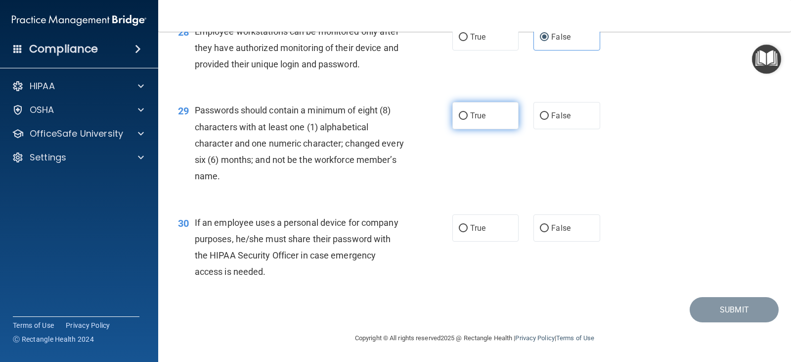
click at [468, 115] on input "True" at bounding box center [463, 115] width 9 height 7
radio input "true"
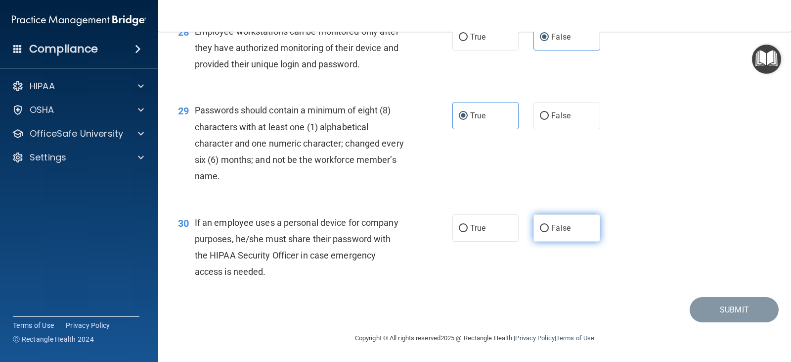
click at [557, 232] on span "False" at bounding box center [560, 227] width 19 height 9
click at [549, 232] on input "False" at bounding box center [544, 228] width 9 height 7
radio input "true"
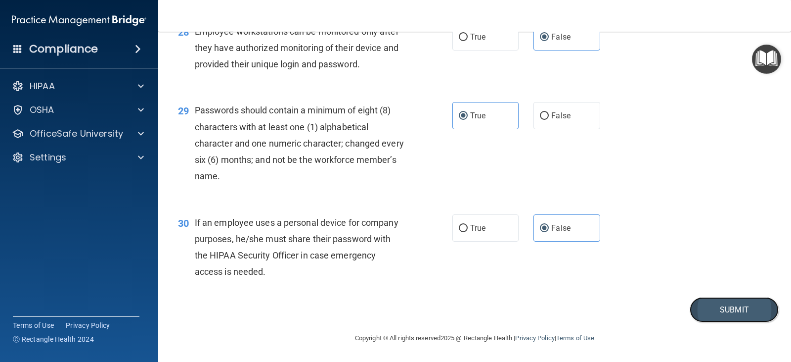
click at [747, 319] on button "Submit" at bounding box center [734, 309] width 89 height 25
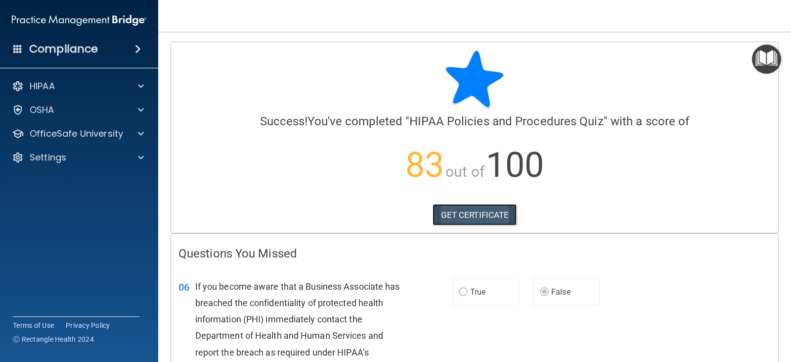
click at [490, 213] on link "GET CERTIFICATE" at bounding box center [475, 215] width 85 height 22
click at [132, 134] on div at bounding box center [139, 134] width 25 height 12
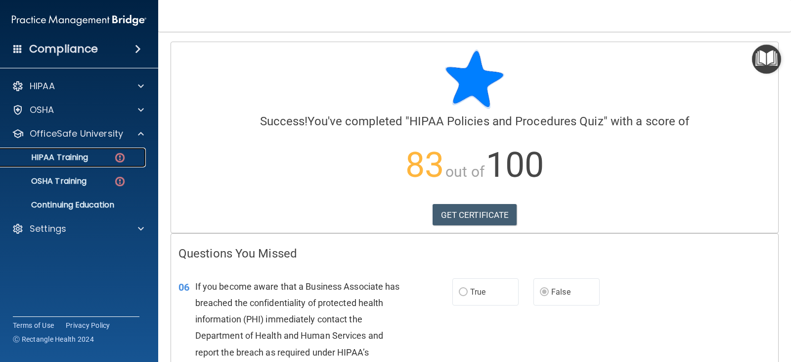
click at [93, 154] on div "HIPAA Training" at bounding box center [73, 157] width 135 height 10
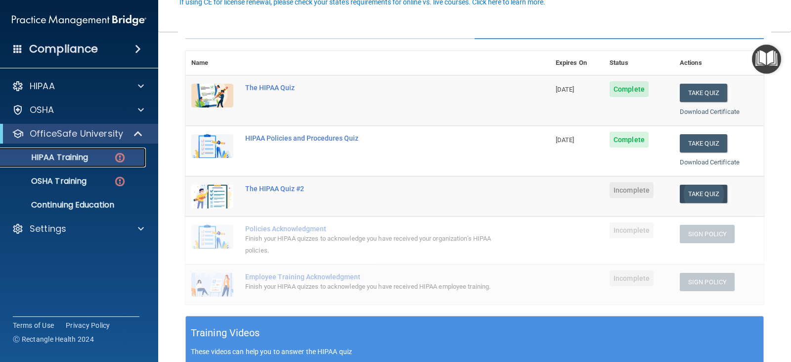
scroll to position [148, 0]
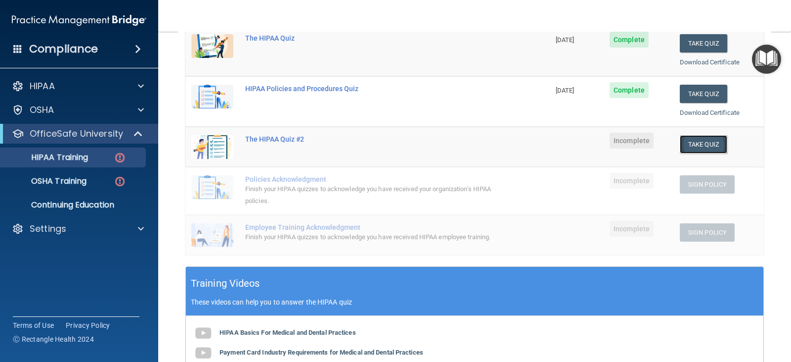
click at [699, 148] on button "Take Quiz" at bounding box center [703, 144] width 47 height 18
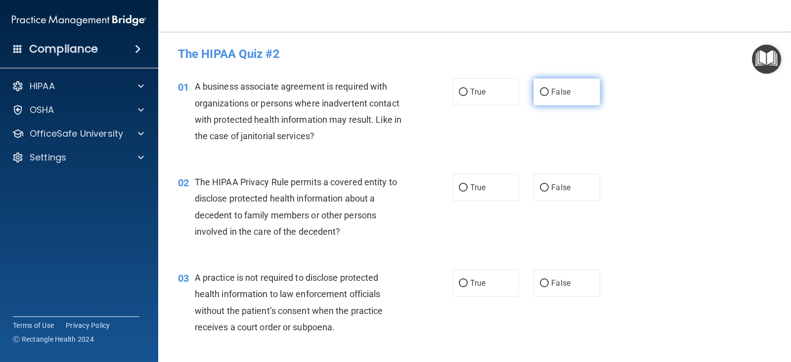
click at [558, 95] on span "False" at bounding box center [560, 91] width 19 height 9
click at [549, 95] on input "False" at bounding box center [544, 92] width 9 height 7
radio input "true"
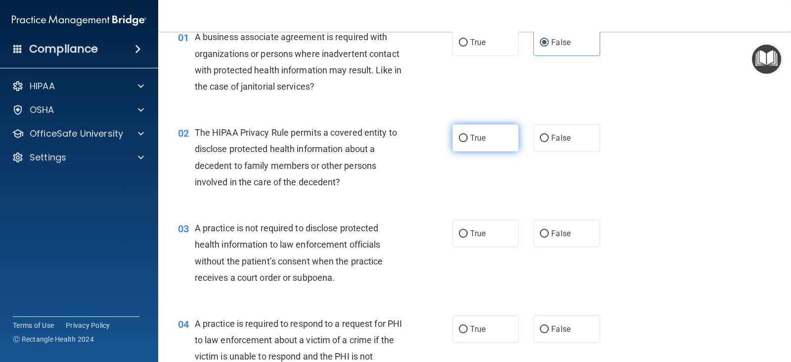
click at [482, 144] on label "True" at bounding box center [486, 137] width 66 height 27
click at [468, 142] on input "True" at bounding box center [463, 138] width 9 height 7
radio input "true"
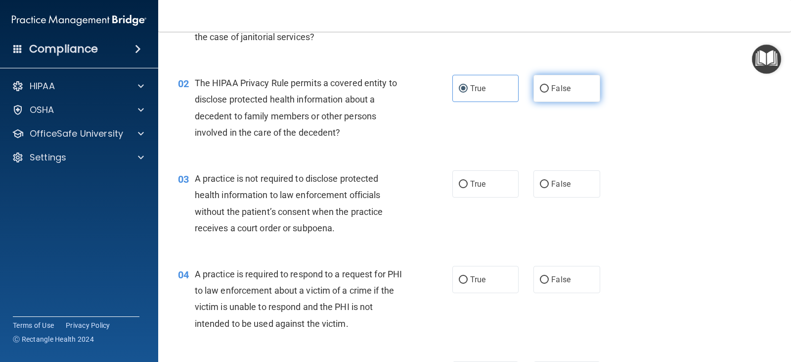
click at [541, 83] on label "False" at bounding box center [567, 88] width 66 height 27
click at [541, 85] on input "False" at bounding box center [544, 88] width 9 height 7
radio input "true"
radio input "false"
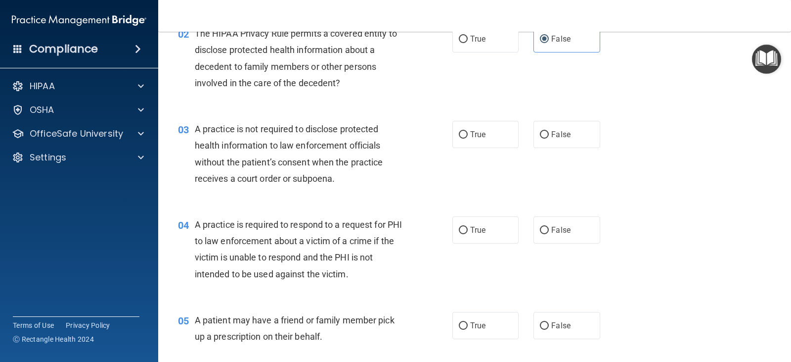
scroll to position [198, 0]
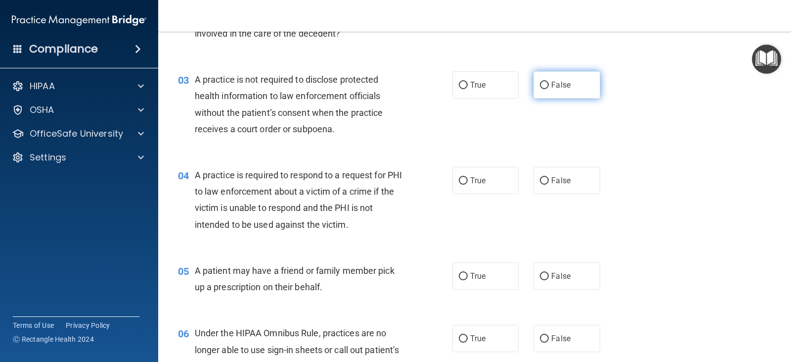
click at [551, 89] on span "False" at bounding box center [560, 84] width 19 height 9
click at [549, 89] on input "False" at bounding box center [544, 85] width 9 height 7
radio input "true"
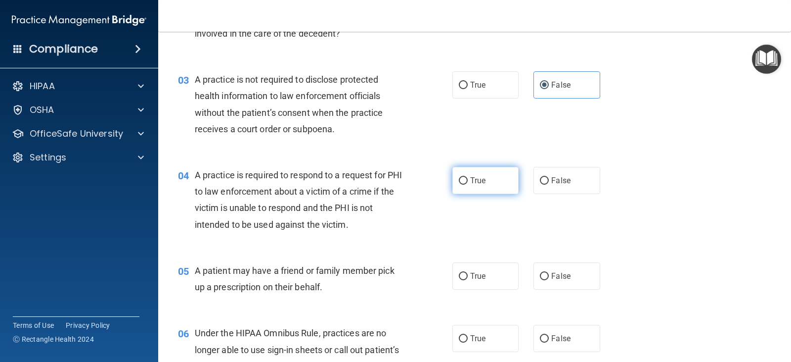
click at [474, 186] on label "True" at bounding box center [486, 180] width 66 height 27
click at [468, 184] on input "True" at bounding box center [463, 180] width 9 height 7
radio input "true"
click at [480, 275] on span "True" at bounding box center [477, 275] width 15 height 9
click at [468, 275] on input "True" at bounding box center [463, 275] width 9 height 7
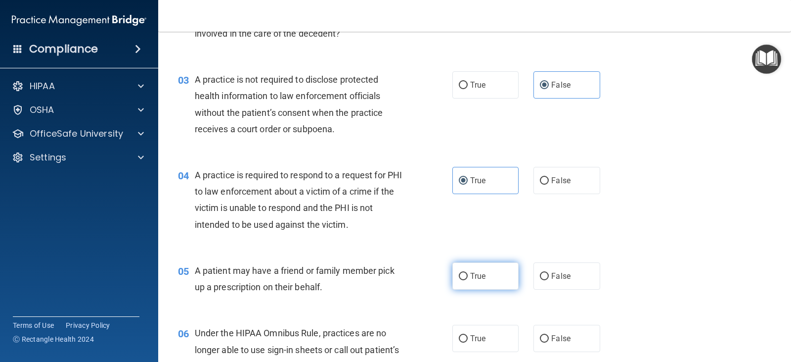
radio input "true"
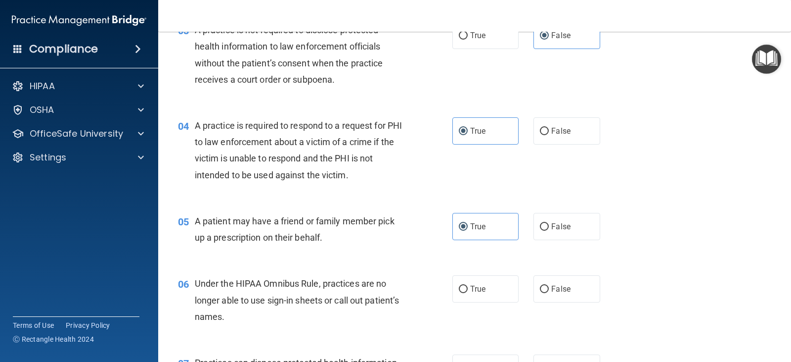
scroll to position [297, 0]
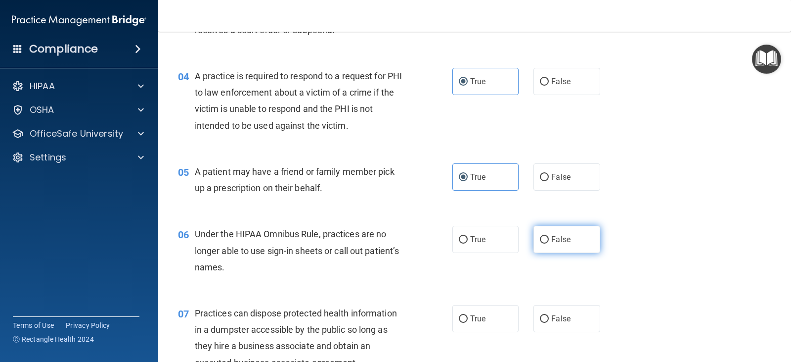
click at [587, 239] on label "False" at bounding box center [567, 239] width 66 height 27
click at [549, 239] on input "False" at bounding box center [544, 239] width 9 height 7
radio input "true"
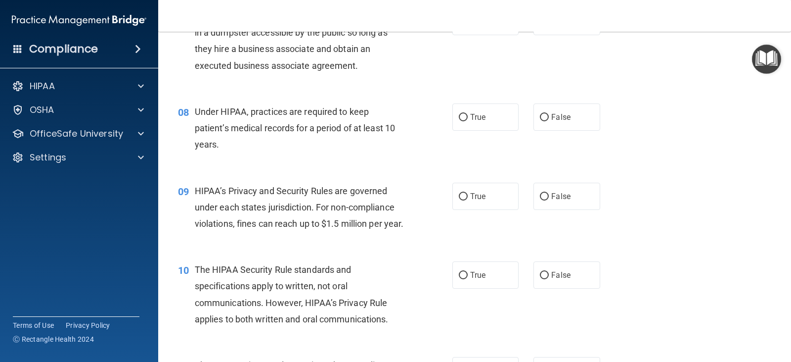
scroll to position [544, 0]
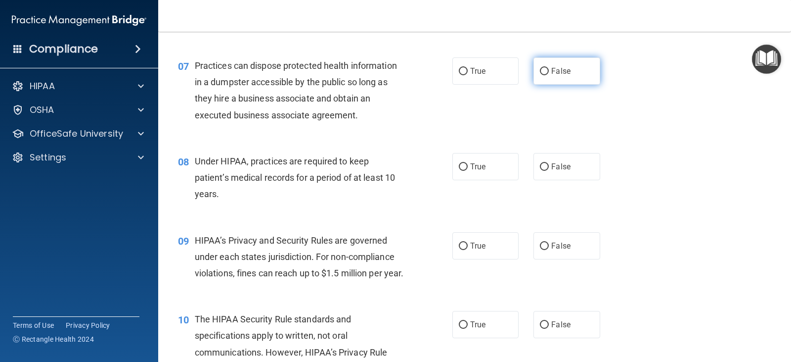
click at [563, 67] on span "False" at bounding box center [560, 70] width 19 height 9
click at [549, 68] on input "False" at bounding box center [544, 71] width 9 height 7
radio input "true"
click at [566, 182] on div "08 Under HIPAA, practices are required to keep patient’s medical records for a …" at bounding box center [475, 179] width 608 height 79
click at [569, 168] on label "False" at bounding box center [567, 166] width 66 height 27
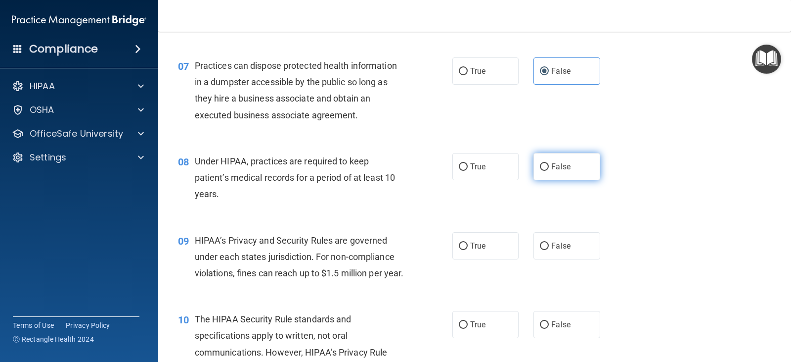
click at [549, 168] on input "False" at bounding box center [544, 166] width 9 height 7
radio input "true"
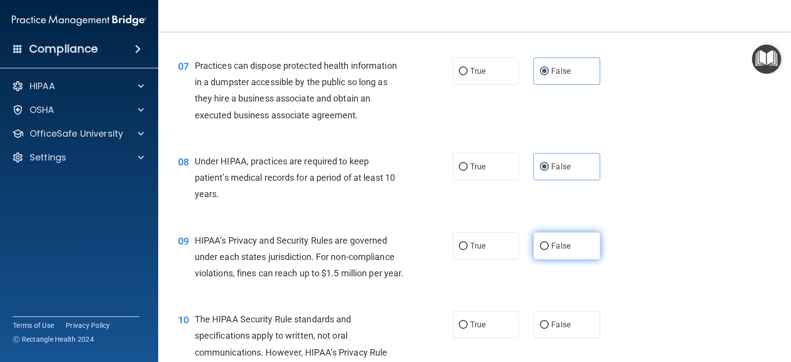
click at [585, 241] on label "False" at bounding box center [567, 245] width 66 height 27
click at [549, 242] on input "False" at bounding box center [544, 245] width 9 height 7
radio input "true"
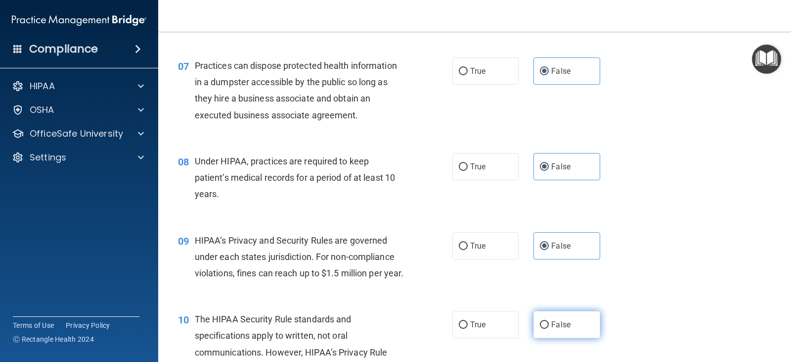
click at [570, 338] on label "False" at bounding box center [567, 324] width 66 height 27
click at [549, 328] on input "False" at bounding box center [544, 324] width 9 height 7
radio input "true"
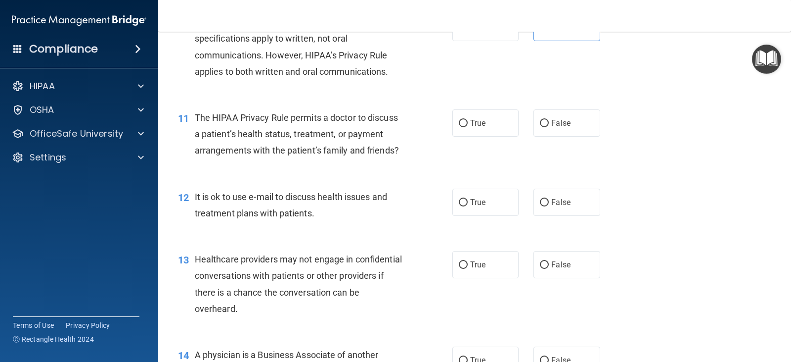
scroll to position [890, 0]
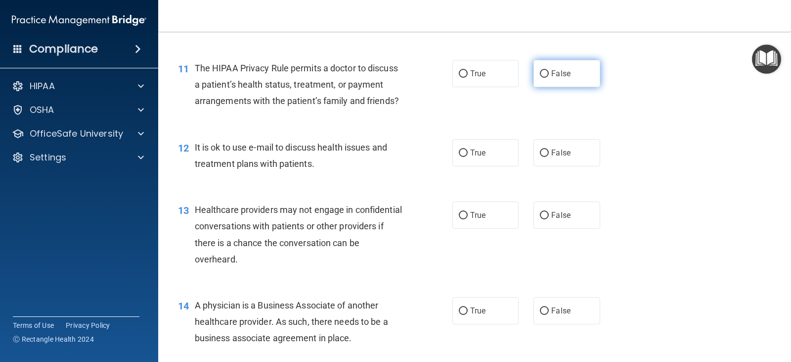
click at [595, 87] on label "False" at bounding box center [567, 73] width 66 height 27
click at [549, 78] on input "False" at bounding box center [544, 73] width 9 height 7
radio input "true"
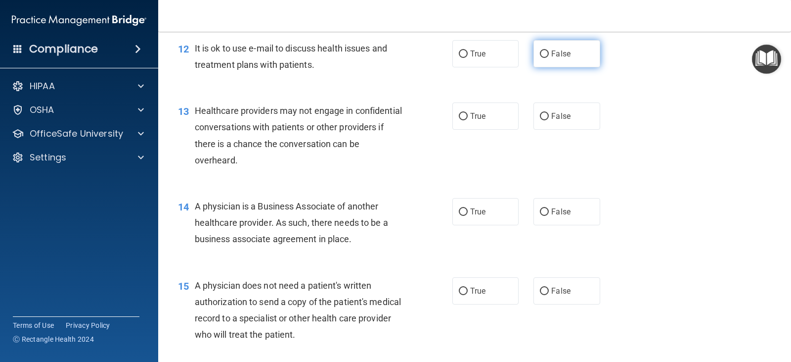
click at [534, 67] on label "False" at bounding box center [567, 53] width 66 height 27
click at [540, 58] on input "False" at bounding box center [544, 53] width 9 height 7
radio input "true"
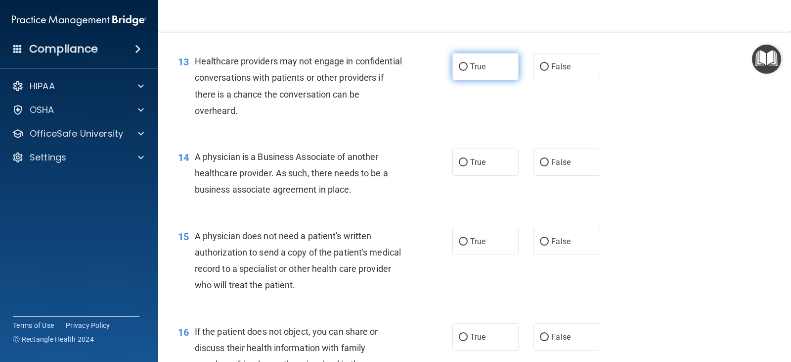
click at [459, 71] on input "True" at bounding box center [463, 66] width 9 height 7
radio input "true"
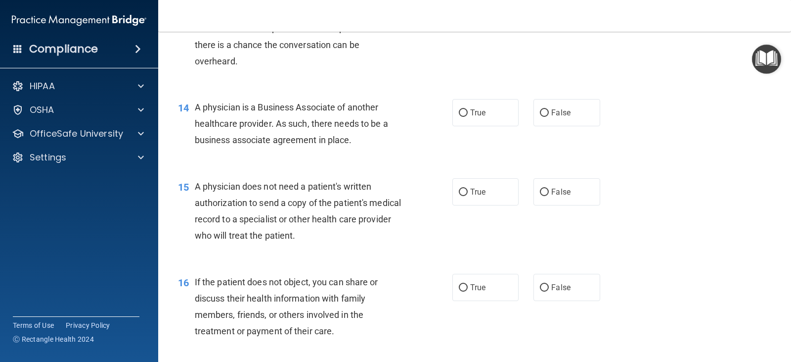
scroll to position [1137, 0]
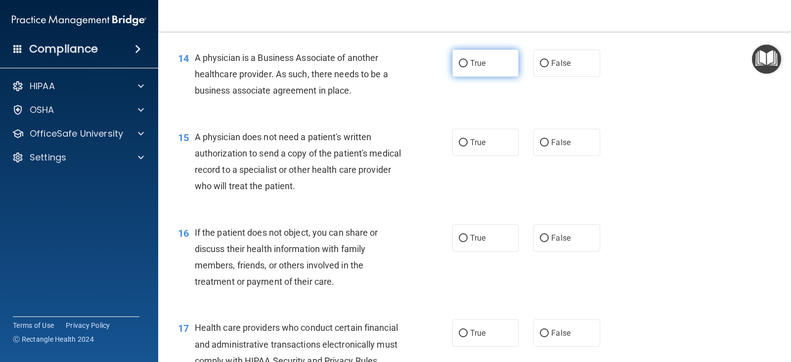
click at [478, 77] on label "True" at bounding box center [486, 62] width 66 height 27
click at [468, 67] on input "True" at bounding box center [463, 63] width 9 height 7
radio input "true"
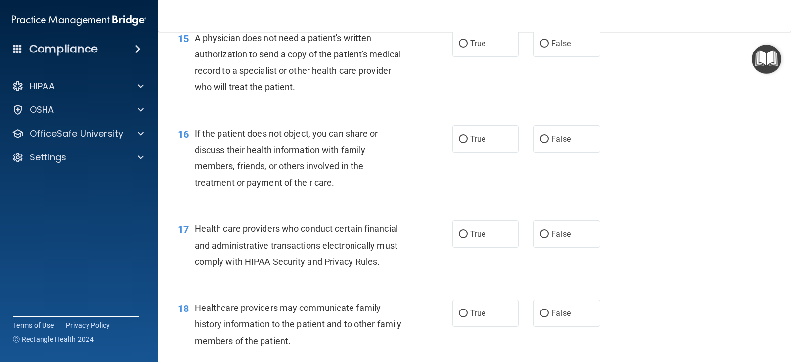
scroll to position [1187, 0]
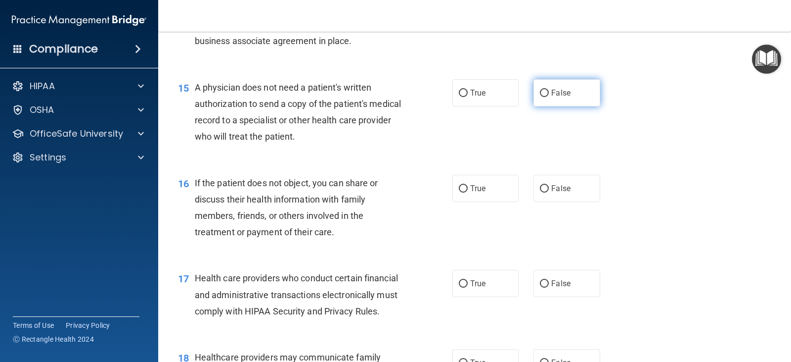
click at [540, 97] on input "False" at bounding box center [544, 93] width 9 height 7
radio input "true"
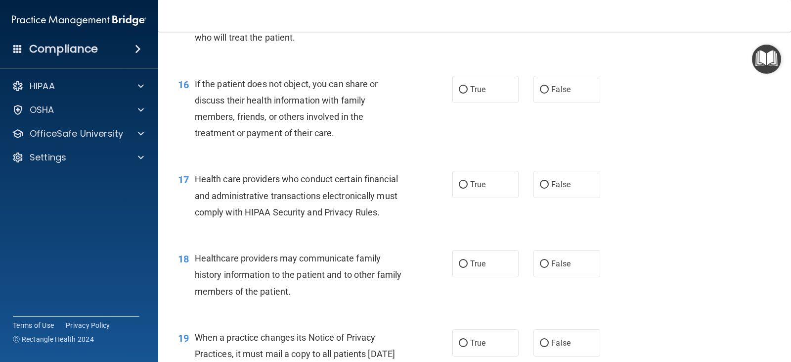
scroll to position [1335, 0]
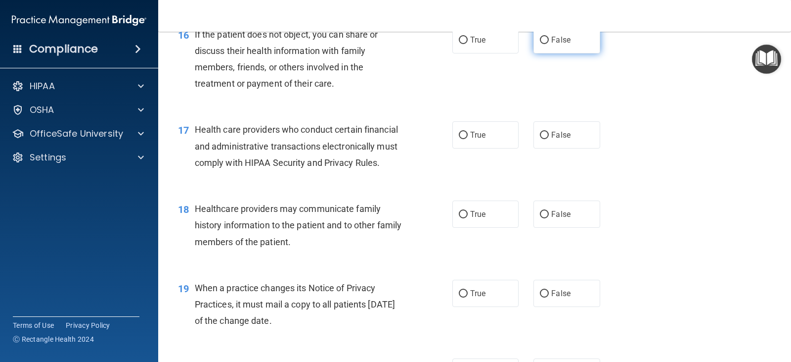
click at [581, 53] on label "False" at bounding box center [567, 39] width 66 height 27
click at [549, 44] on input "False" at bounding box center [544, 40] width 9 height 7
radio input "true"
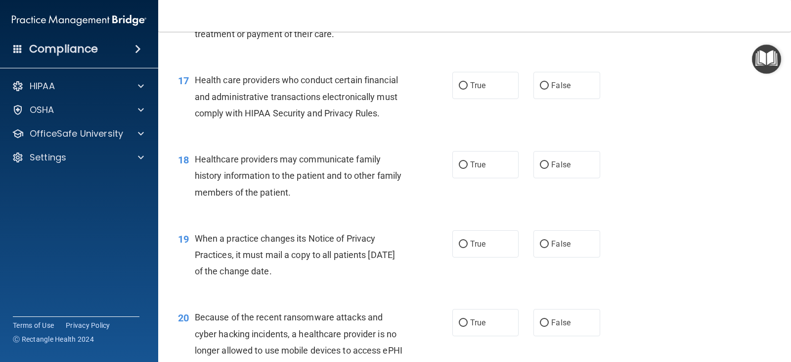
scroll to position [1434, 0]
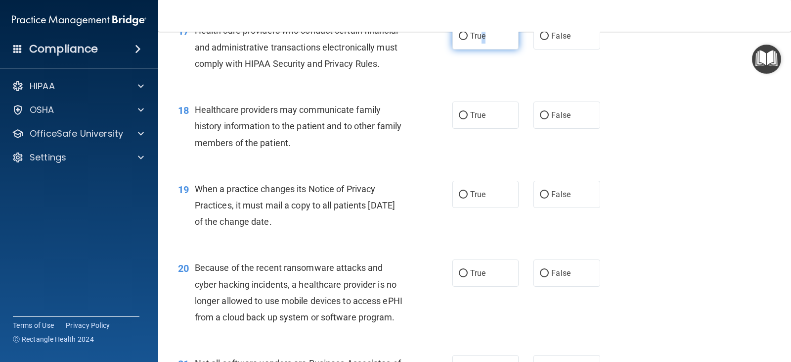
click at [481, 49] on label "True" at bounding box center [486, 35] width 66 height 27
click at [492, 49] on label "True" at bounding box center [486, 35] width 66 height 27
click at [468, 40] on input "True" at bounding box center [463, 36] width 9 height 7
radio input "true"
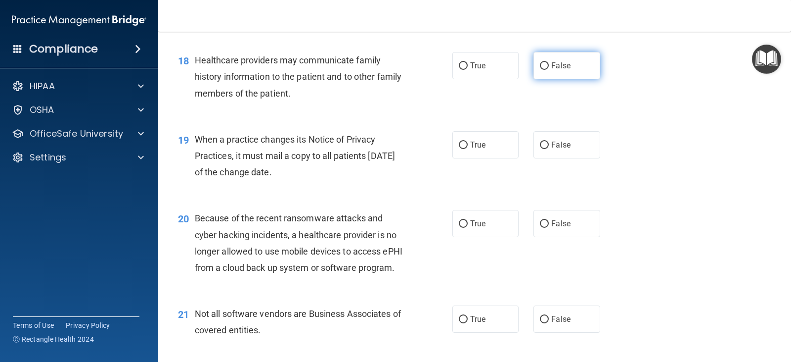
click at [559, 70] on span "False" at bounding box center [560, 65] width 19 height 9
click at [549, 70] on input "False" at bounding box center [544, 65] width 9 height 7
radio input "true"
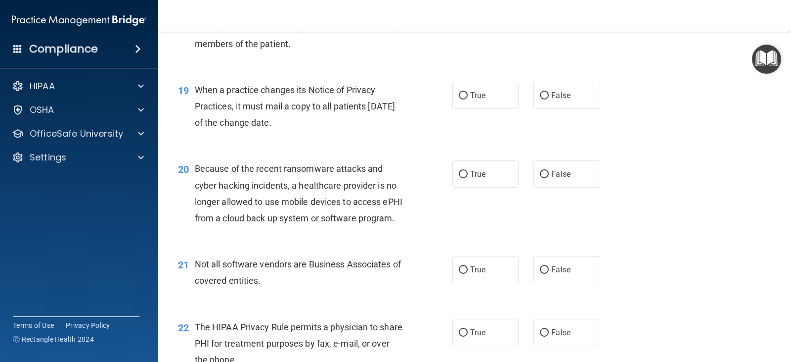
scroll to position [1583, 0]
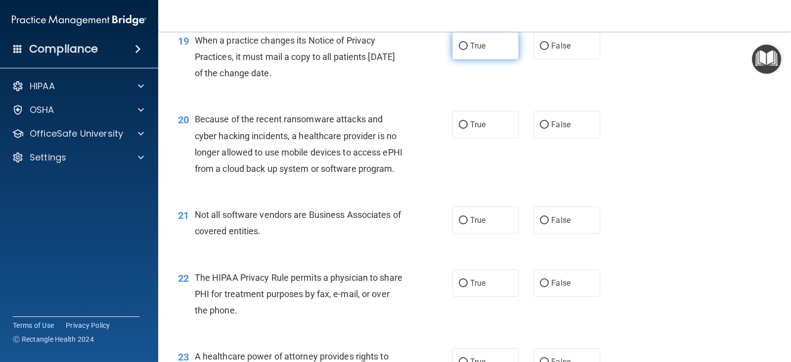
click at [474, 59] on label "True" at bounding box center [486, 45] width 66 height 27
click at [468, 50] on input "True" at bounding box center [463, 46] width 9 height 7
radio input "true"
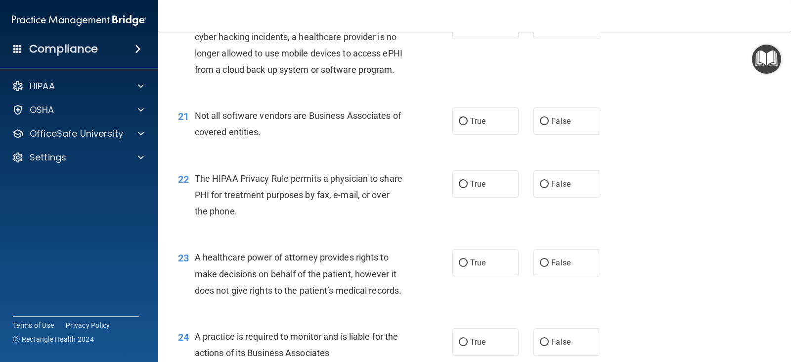
scroll to position [1632, 0]
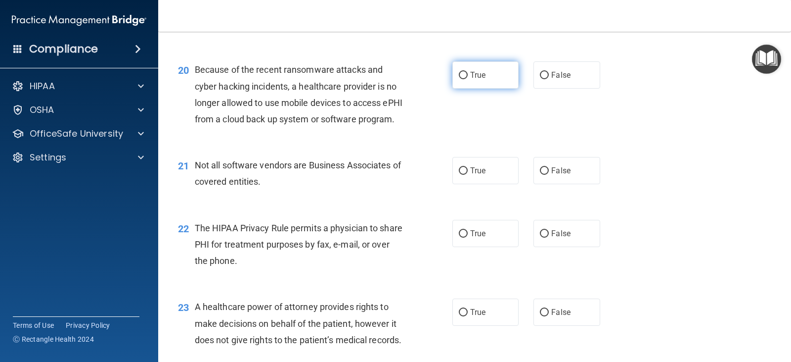
click at [502, 89] on label "True" at bounding box center [486, 74] width 66 height 27
click at [468, 79] on input "True" at bounding box center [463, 75] width 9 height 7
radio input "true"
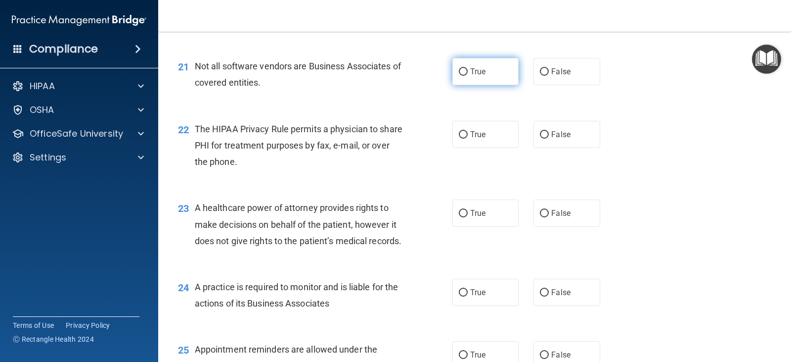
click at [480, 76] on span "True" at bounding box center [477, 71] width 15 height 9
click at [468, 76] on input "True" at bounding box center [463, 71] width 9 height 7
radio input "true"
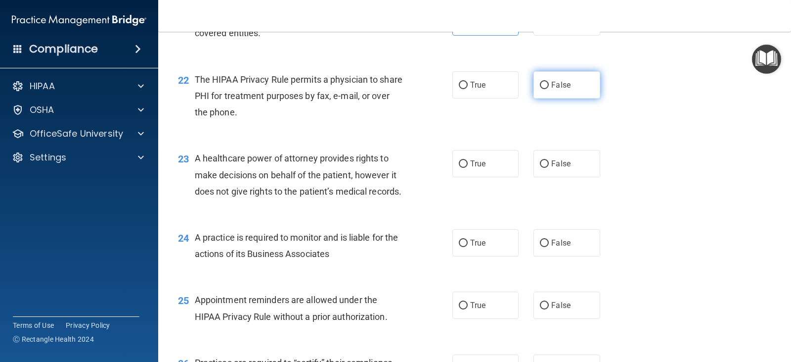
click at [559, 90] on span "False" at bounding box center [560, 84] width 19 height 9
click at [549, 89] on input "False" at bounding box center [544, 85] width 9 height 7
radio input "true"
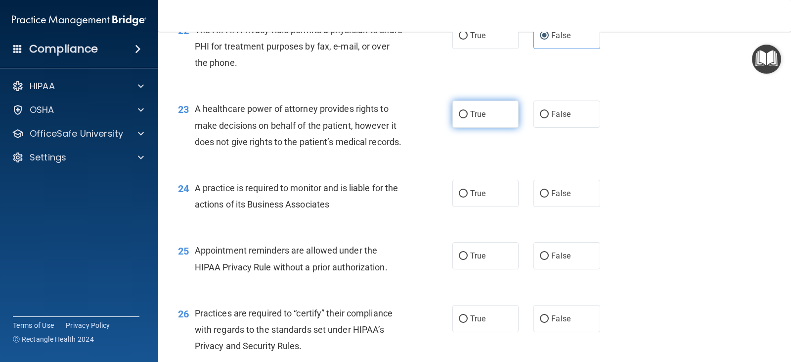
click at [462, 128] on label "True" at bounding box center [486, 113] width 66 height 27
click at [462, 118] on input "True" at bounding box center [463, 114] width 9 height 7
radio input "true"
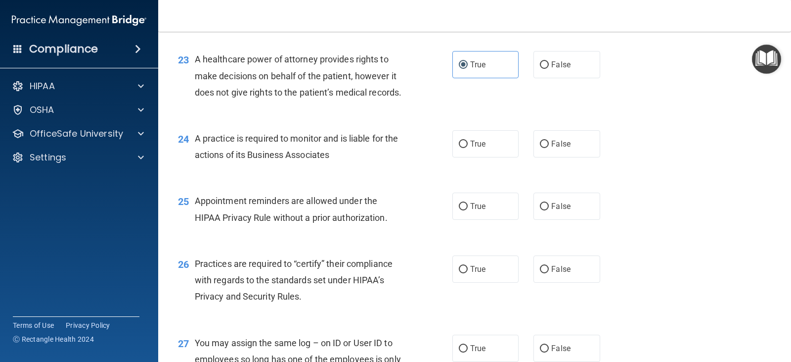
scroll to position [1929, 0]
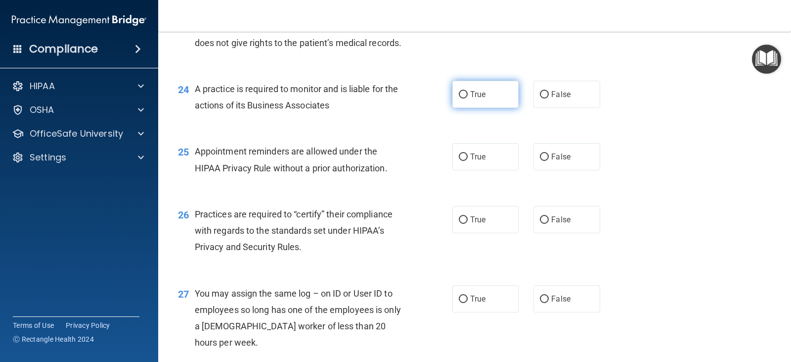
click at [480, 99] on span "True" at bounding box center [477, 94] width 15 height 9
click at [468, 98] on input "True" at bounding box center [463, 94] width 9 height 7
radio input "true"
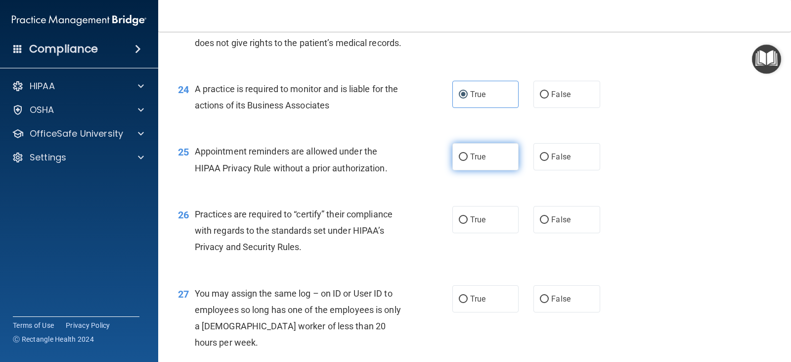
scroll to position [1978, 0]
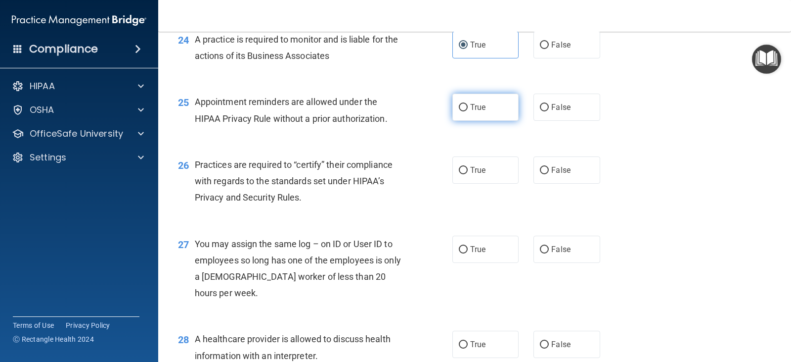
click at [459, 111] on input "True" at bounding box center [463, 107] width 9 height 7
radio input "true"
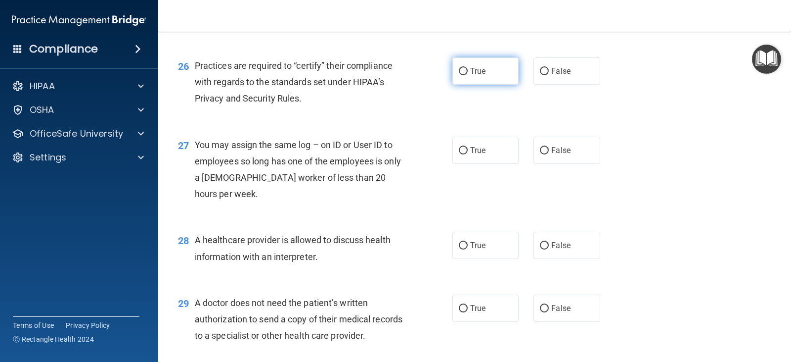
click at [478, 76] on span "True" at bounding box center [477, 70] width 15 height 9
click at [468, 75] on input "True" at bounding box center [463, 71] width 9 height 7
radio input "true"
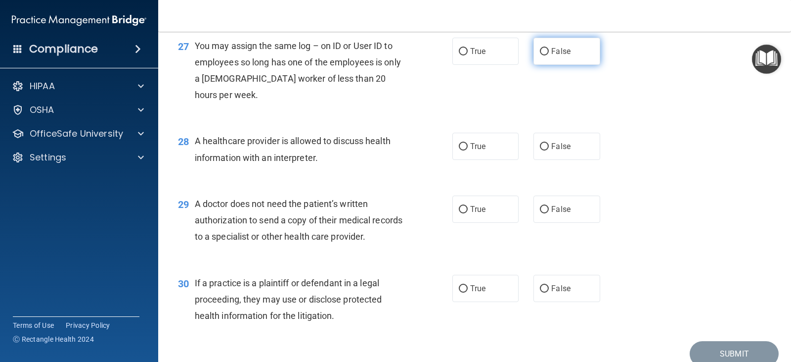
click at [544, 65] on label "False" at bounding box center [567, 51] width 66 height 27
click at [544, 55] on input "False" at bounding box center [544, 51] width 9 height 7
radio input "true"
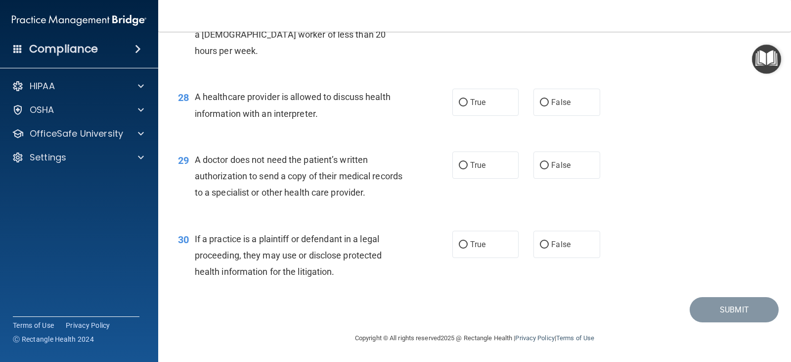
scroll to position [2220, 0]
click at [544, 107] on input "False" at bounding box center [544, 102] width 9 height 7
radio input "true"
click at [478, 107] on span "True" at bounding box center [477, 102] width 15 height 9
click at [468, 107] on input "True" at bounding box center [463, 102] width 9 height 7
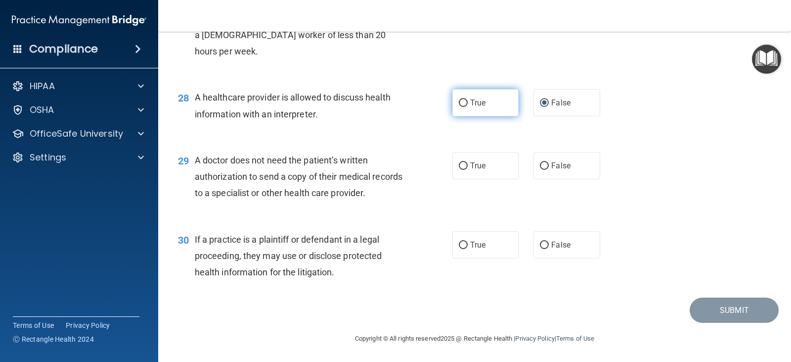
radio input "true"
radio input "false"
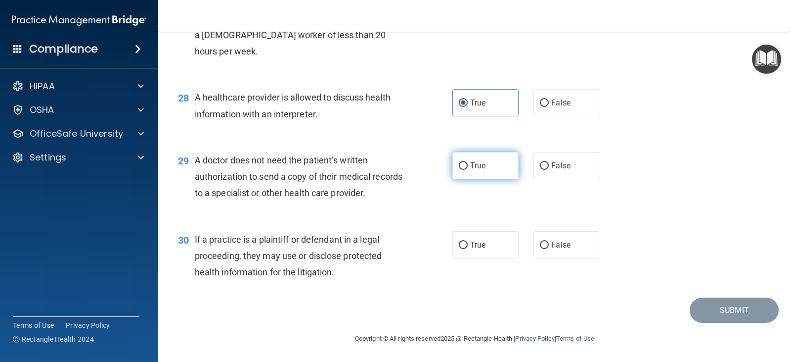
scroll to position [2269, 0]
click at [502, 167] on label "True" at bounding box center [486, 164] width 66 height 27
click at [468, 167] on input "True" at bounding box center [463, 165] width 9 height 7
radio input "true"
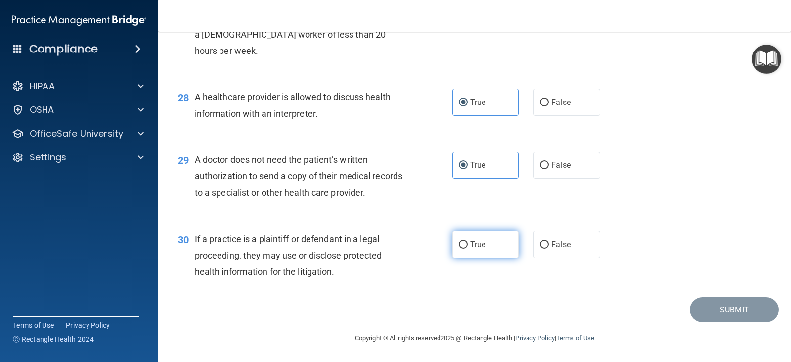
click at [470, 246] on span "True" at bounding box center [477, 243] width 15 height 9
click at [468, 246] on input "True" at bounding box center [463, 244] width 9 height 7
radio input "true"
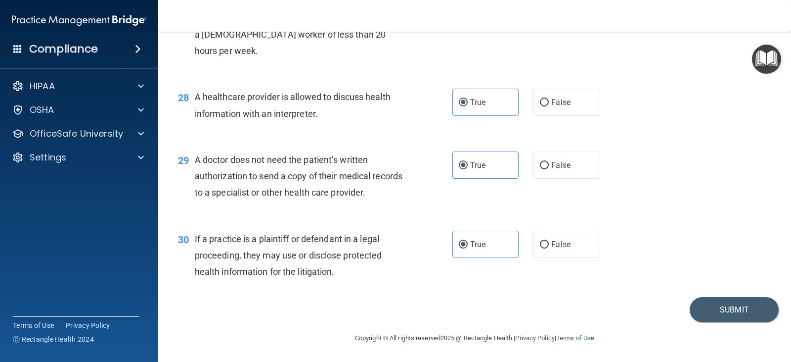
click at [741, 322] on footer "Copyright © All rights reserved 2025 @ Rectangle Health | Privacy Policy | Term…" at bounding box center [474, 337] width 593 height 30
click at [740, 313] on button "Submit" at bounding box center [734, 309] width 89 height 25
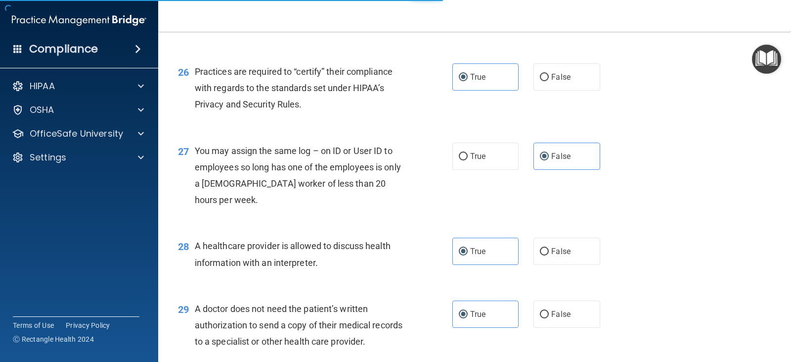
scroll to position [2022, 0]
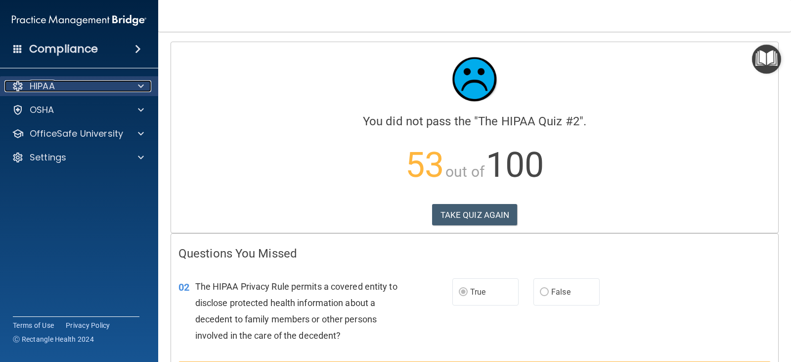
click at [121, 87] on div "HIPAA" at bounding box center [65, 86] width 123 height 12
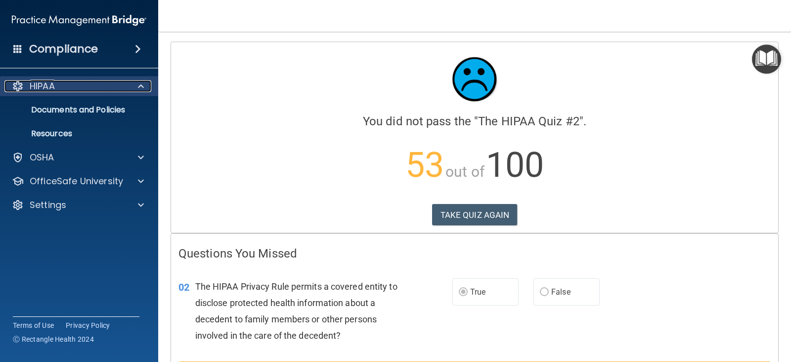
click at [136, 86] on div at bounding box center [139, 86] width 25 height 12
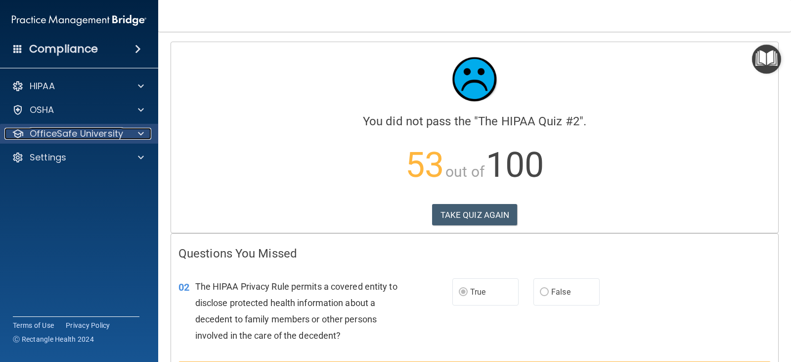
click at [141, 132] on span at bounding box center [141, 134] width 6 height 12
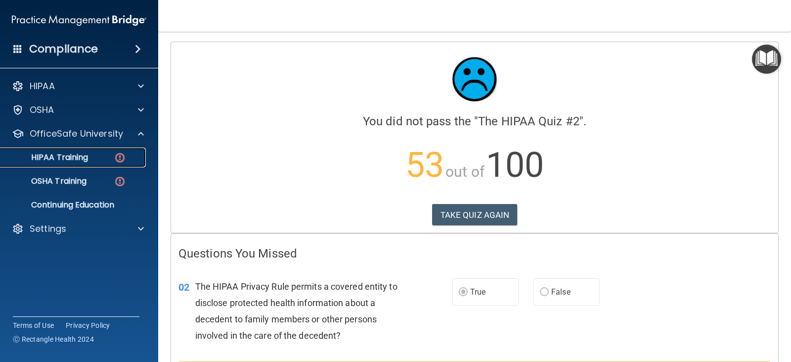
click at [111, 166] on link "HIPAA Training" at bounding box center [68, 157] width 156 height 20
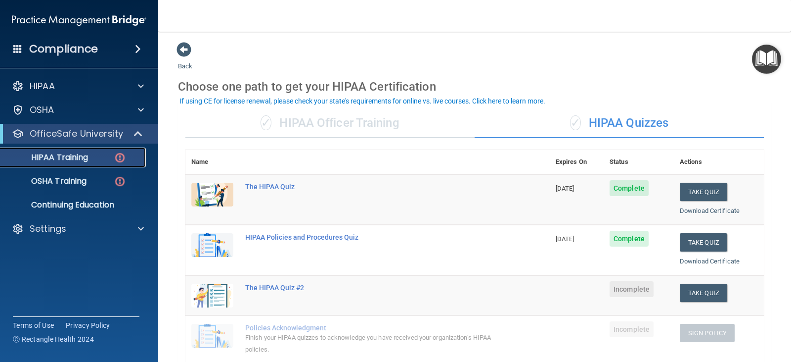
scroll to position [49, 0]
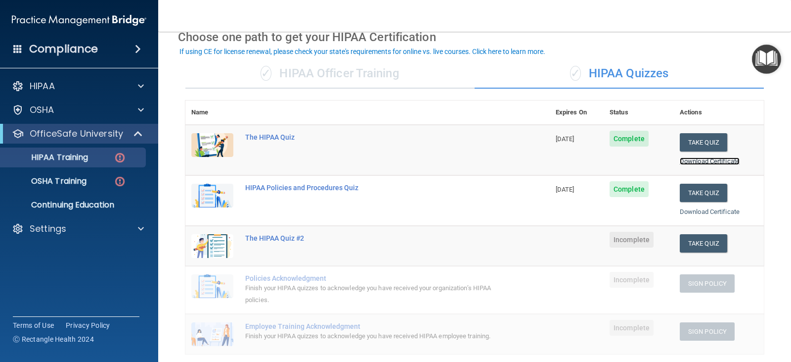
click at [720, 162] on link "Download Certificate" at bounding box center [710, 160] width 60 height 7
click at [721, 208] on link "Download Certificate" at bounding box center [710, 211] width 60 height 7
click at [761, 238] on div "✓ HIPAA Officer Training ✓ HIPAA Quizzes Name Expires On Status Actions The HIP…" at bounding box center [474, 341] width 593 height 581
